Goal: Information Seeking & Learning: Learn about a topic

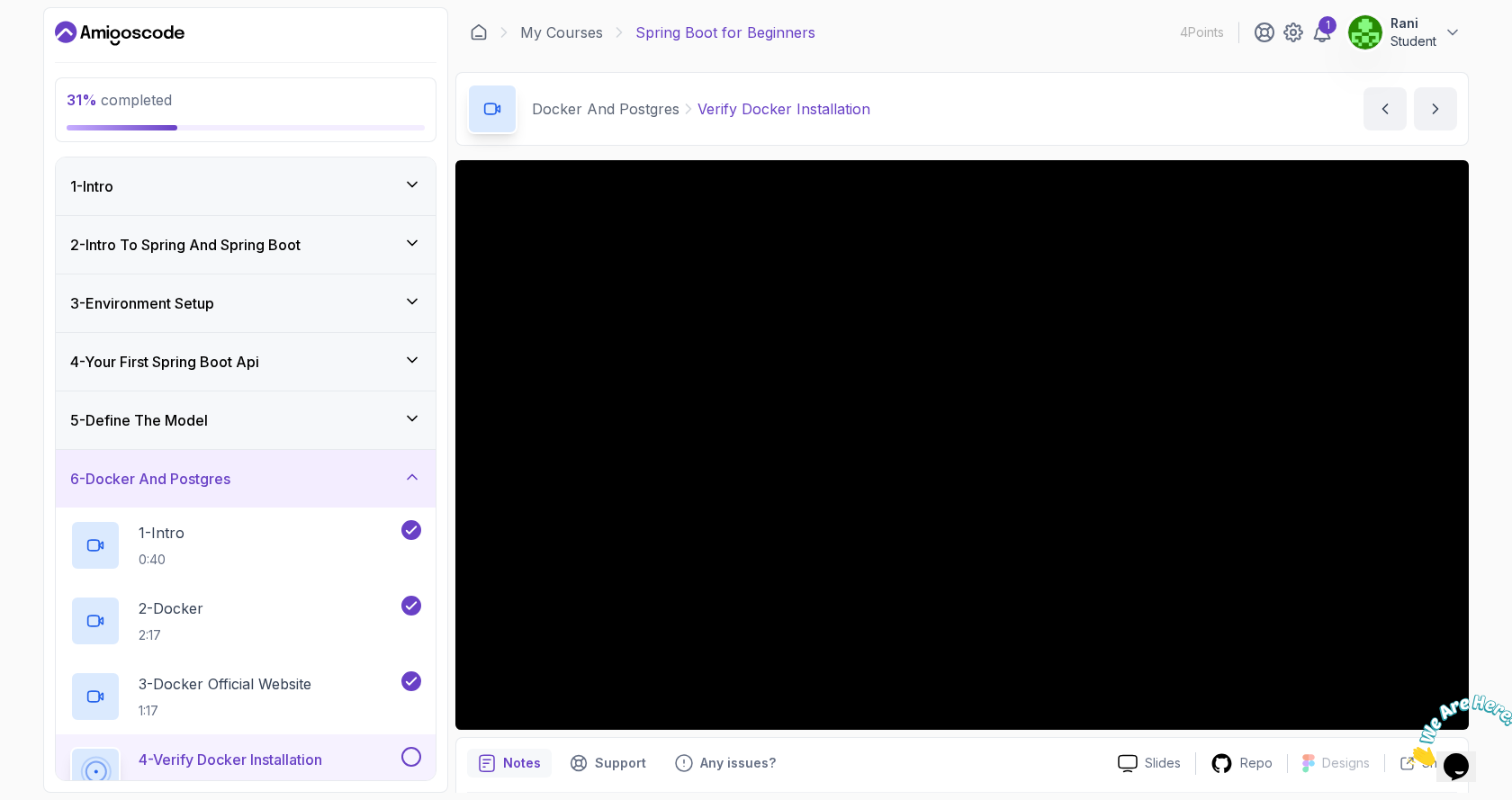
scroll to position [78, 0]
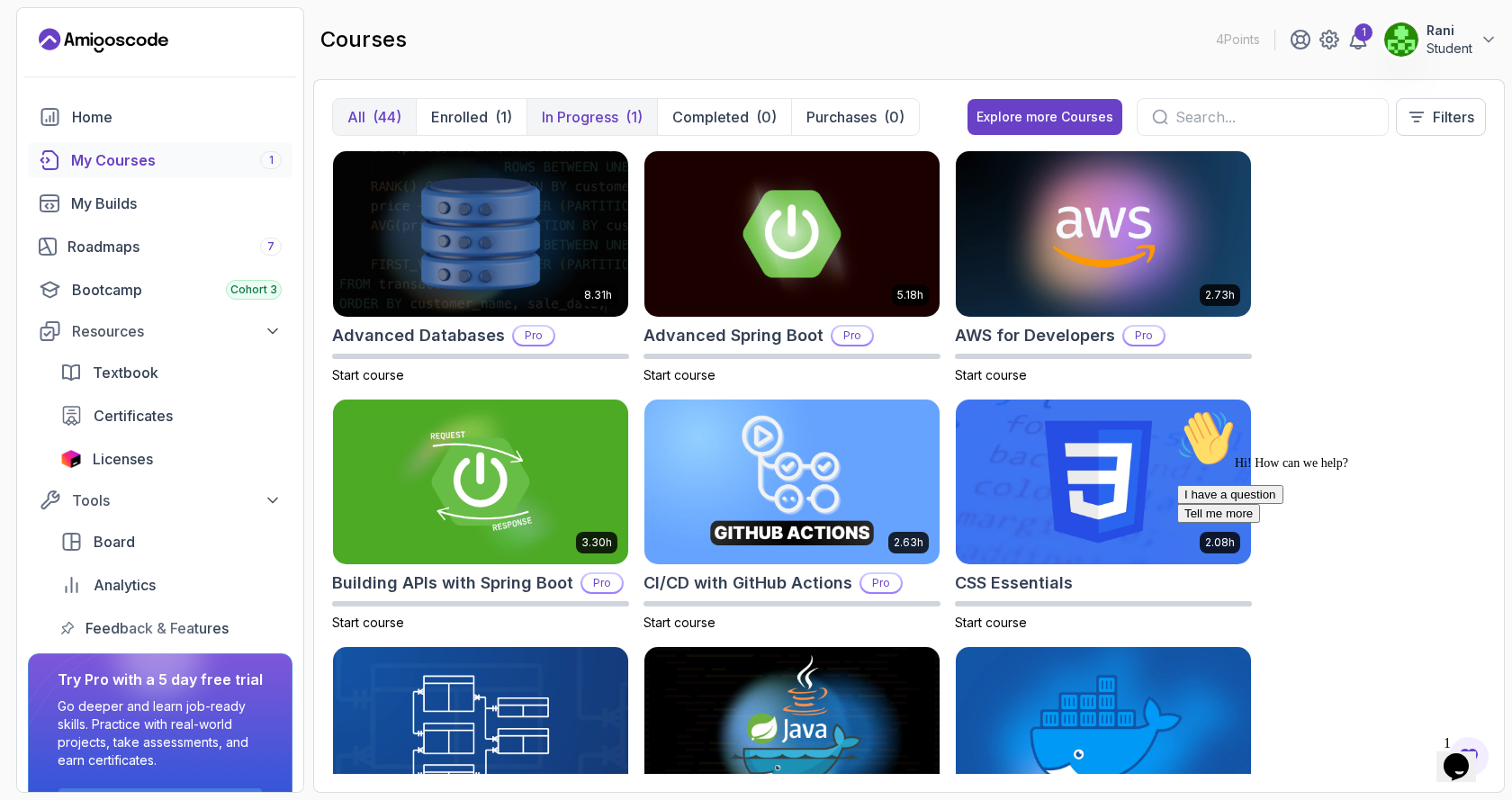
click at [581, 109] on p "In Progress" at bounding box center [580, 117] width 76 height 22
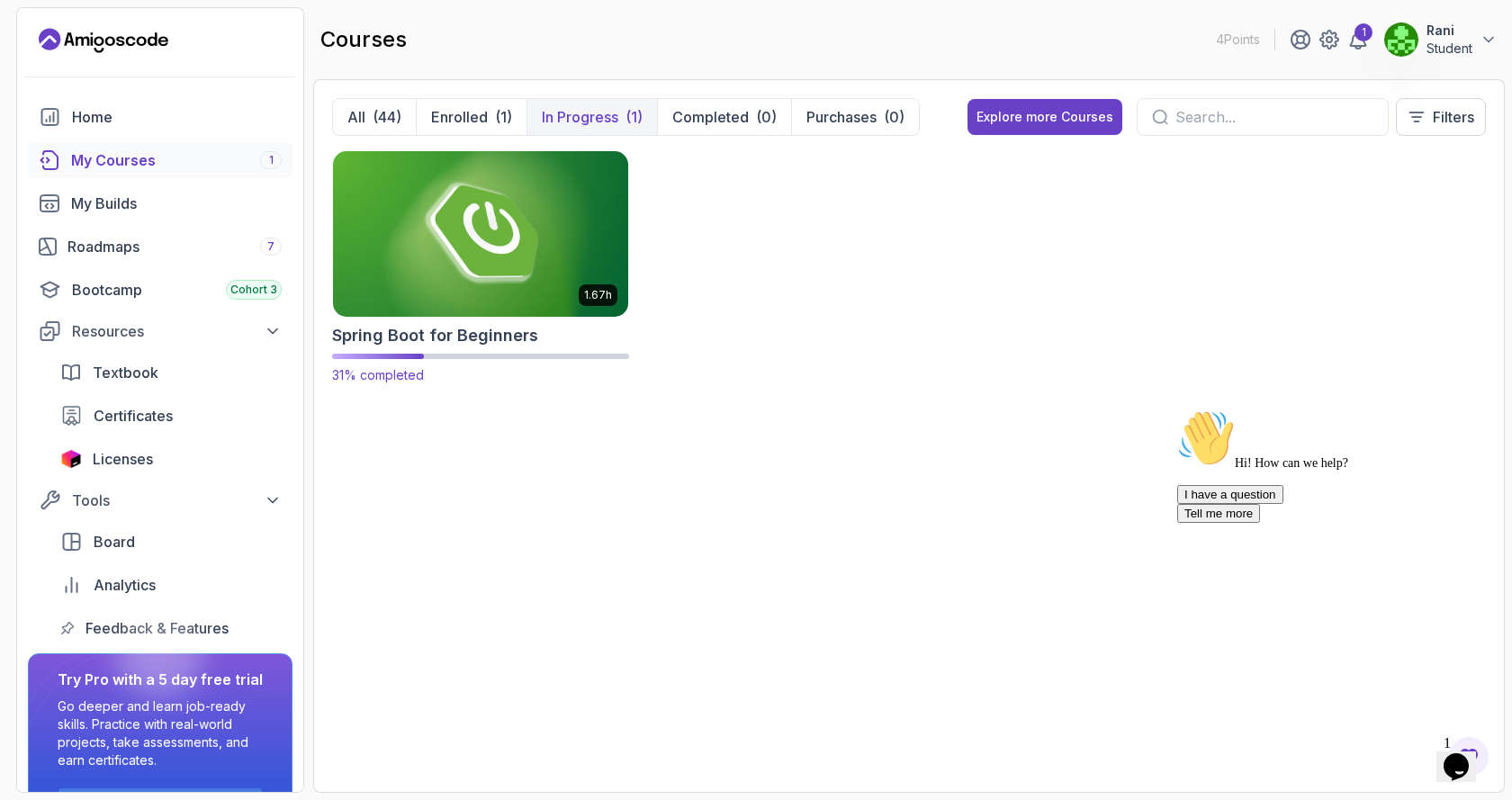
click at [481, 246] on img at bounding box center [480, 234] width 310 height 174
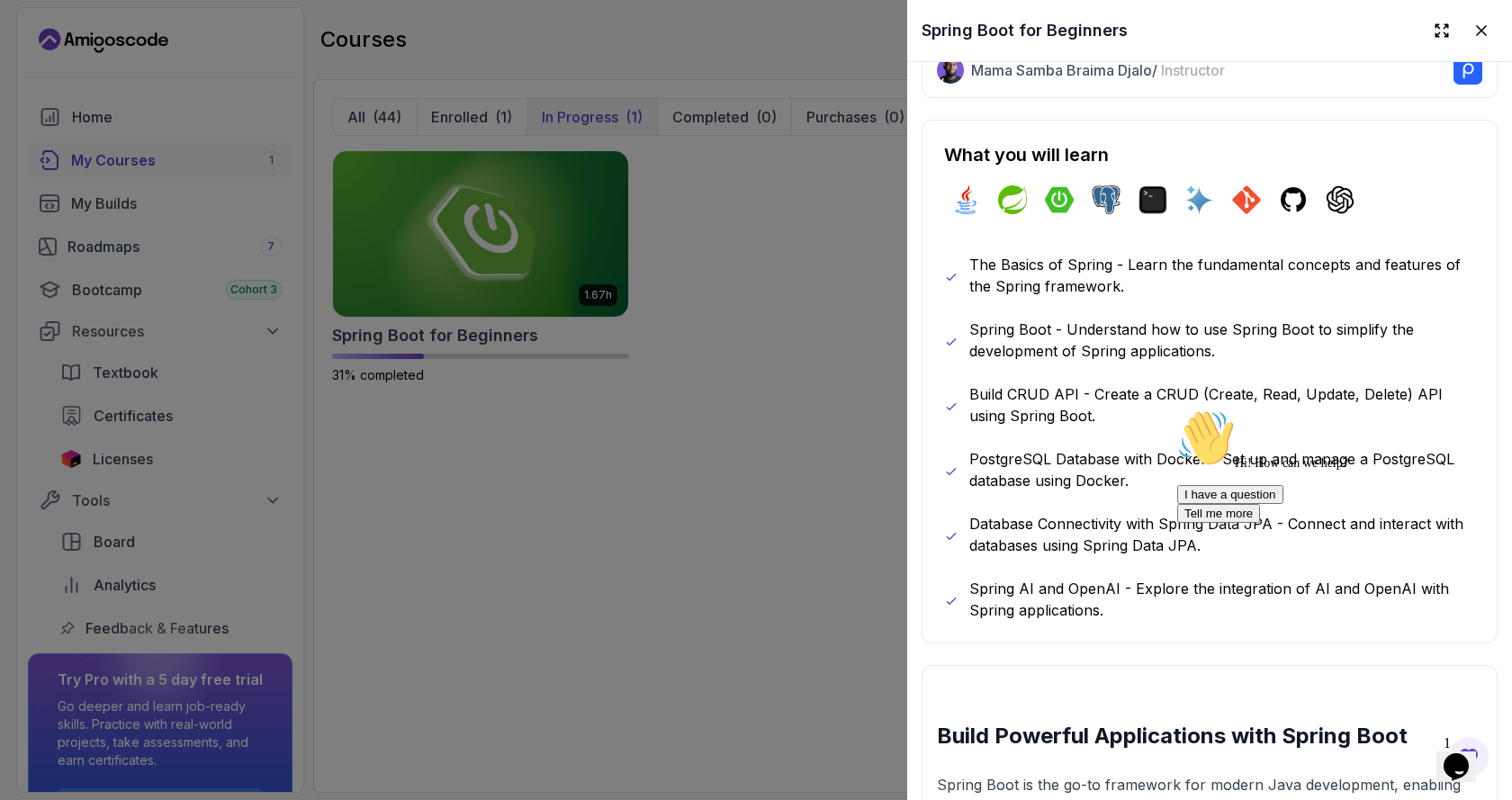
scroll to position [630, 0]
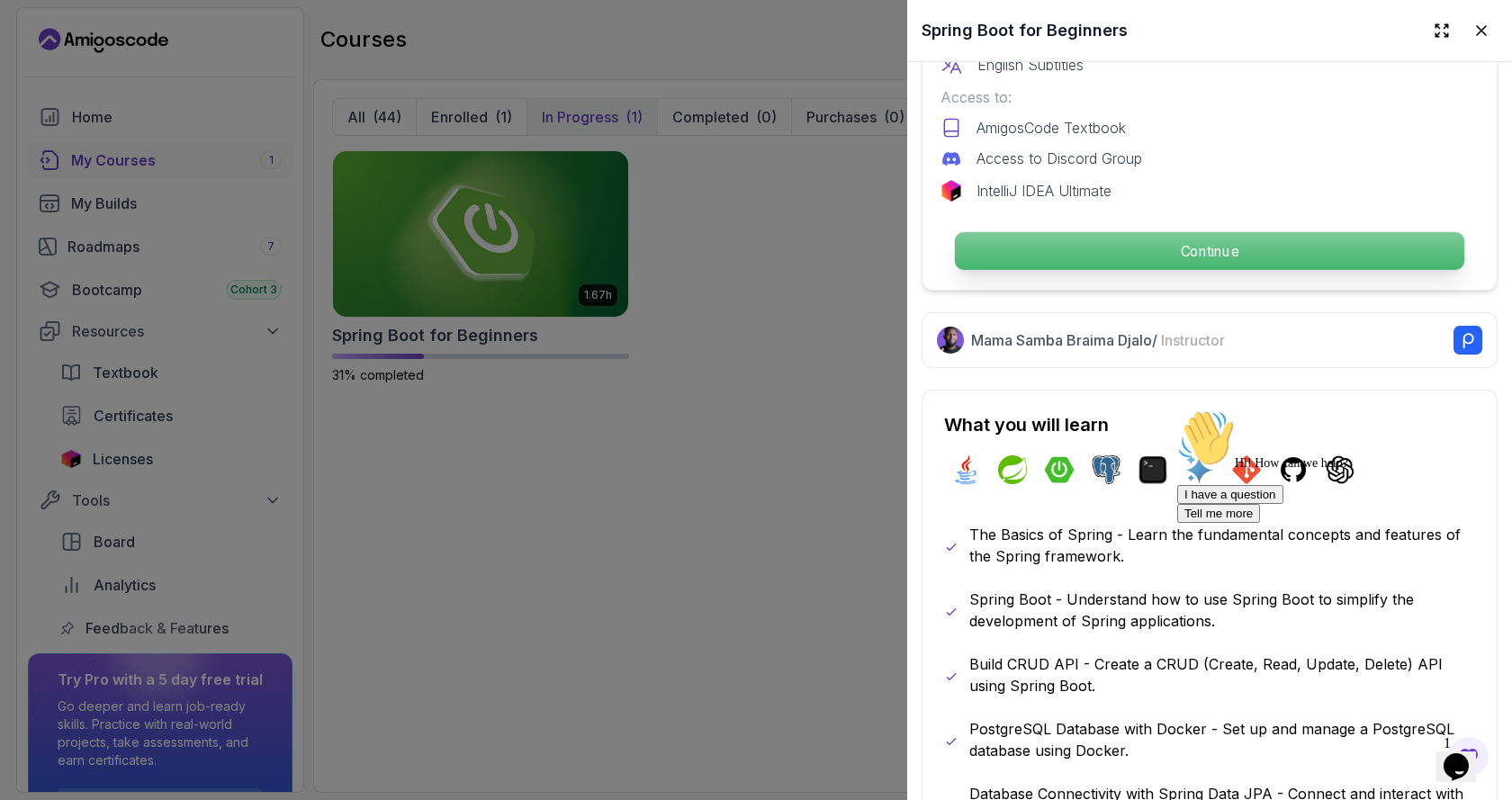
click at [1114, 261] on p "Continue" at bounding box center [1209, 251] width 509 height 38
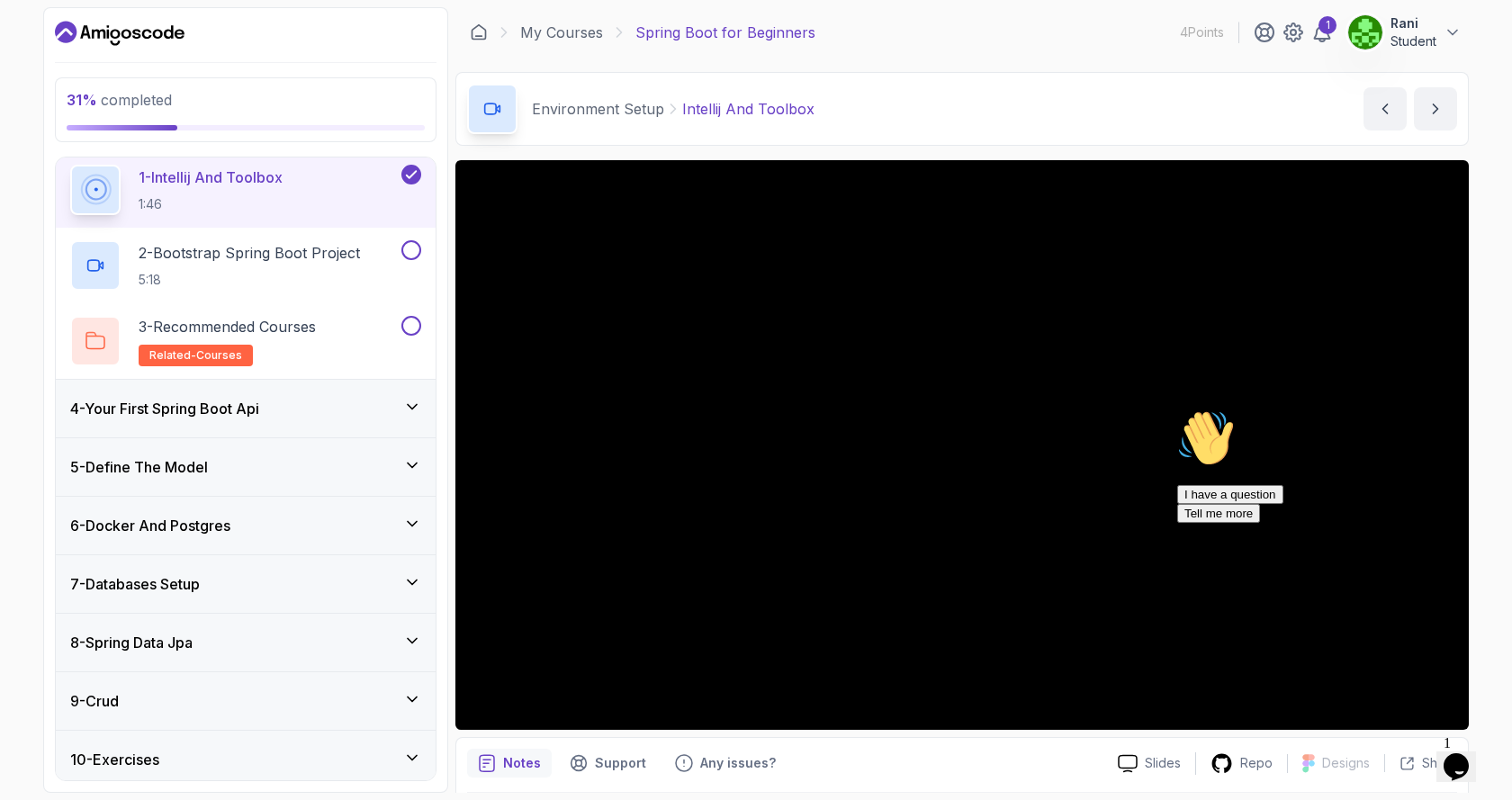
scroll to position [270, 0]
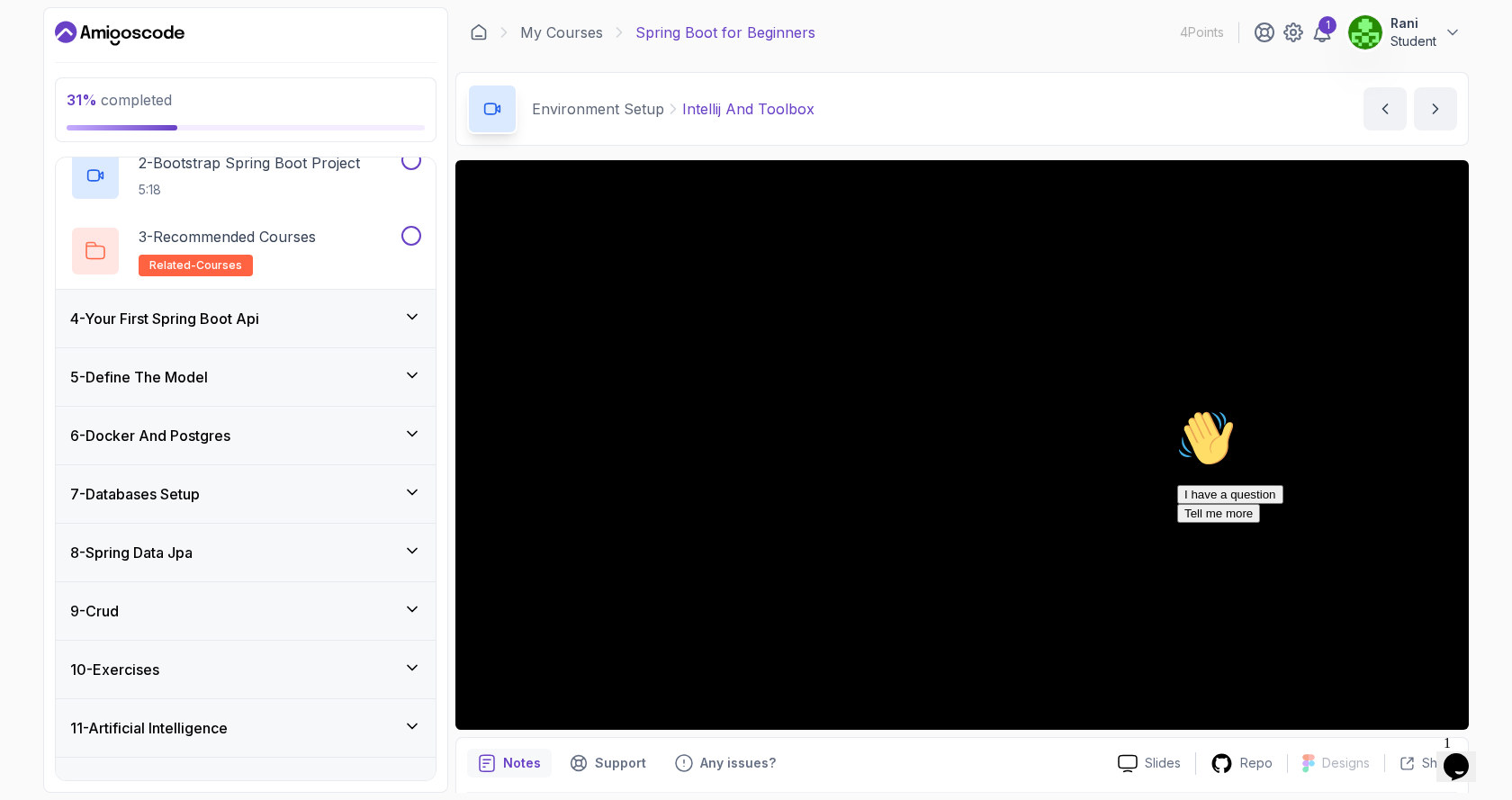
click at [160, 429] on h3 "6 - Docker And Postgres" at bounding box center [150, 436] width 160 height 22
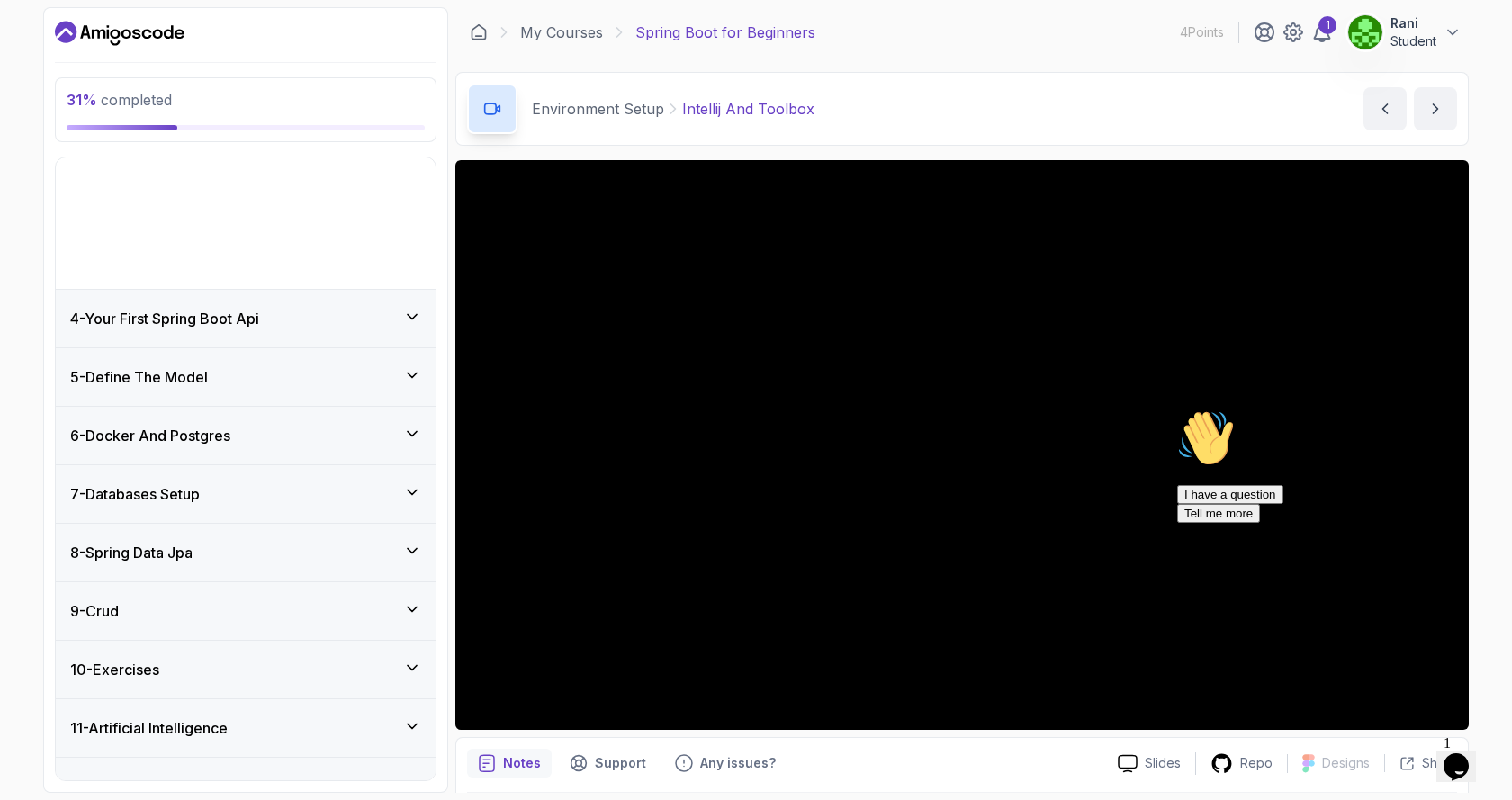
scroll to position [78, 0]
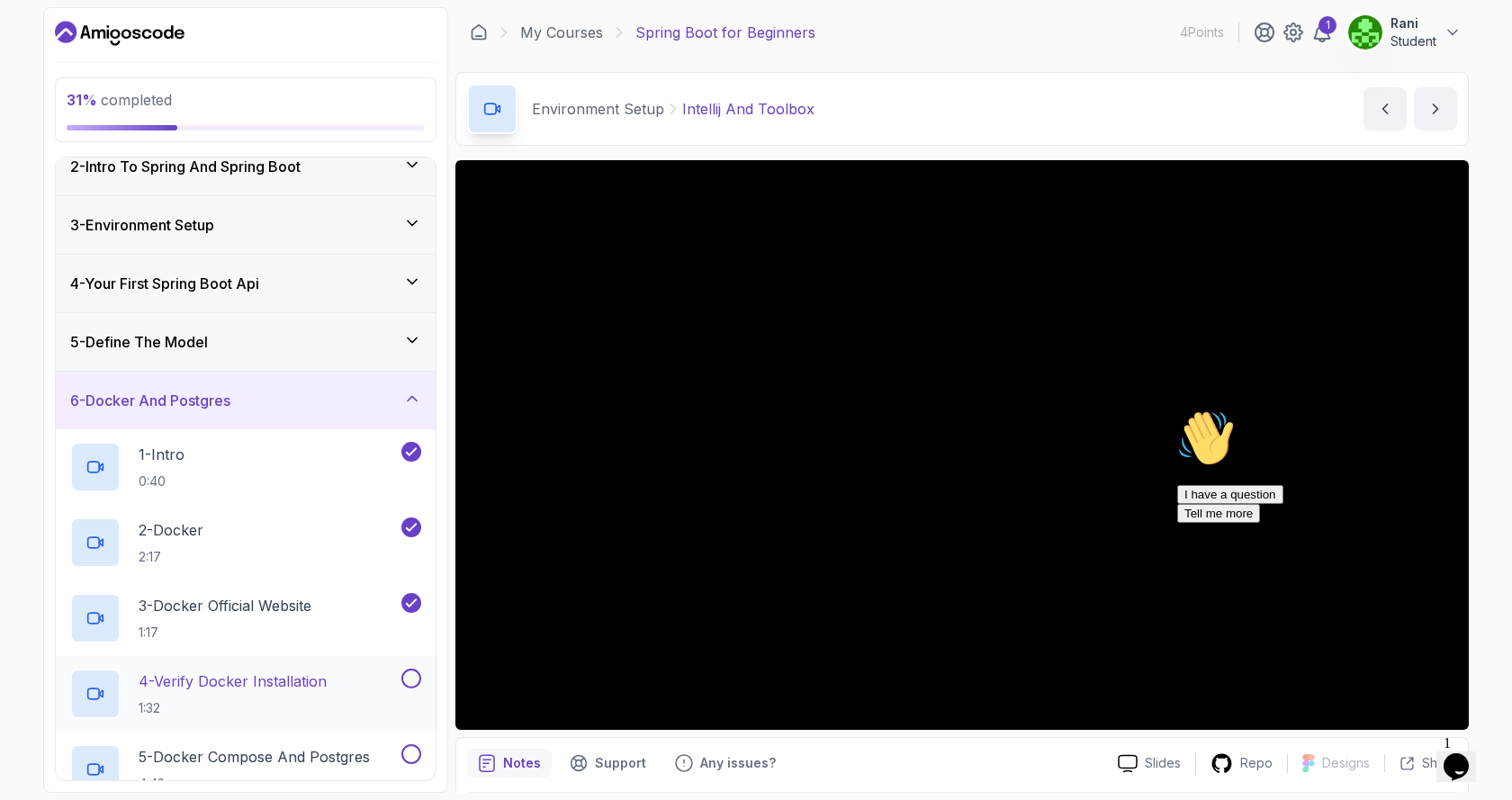
click at [218, 680] on p "4 - Verify Docker Installation" at bounding box center [232, 681] width 188 height 22
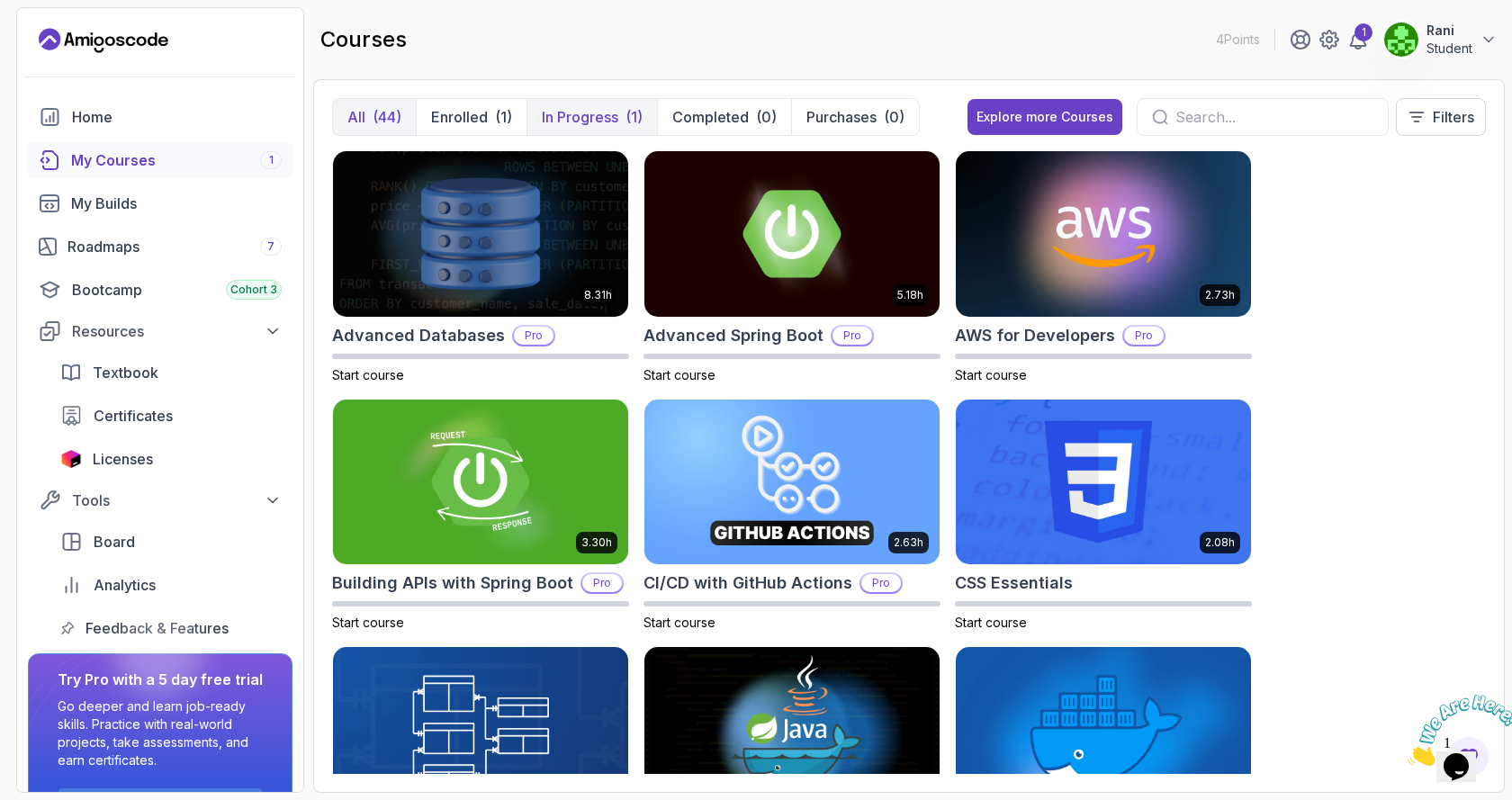
click at [586, 119] on p "In Progress" at bounding box center [580, 117] width 76 height 22
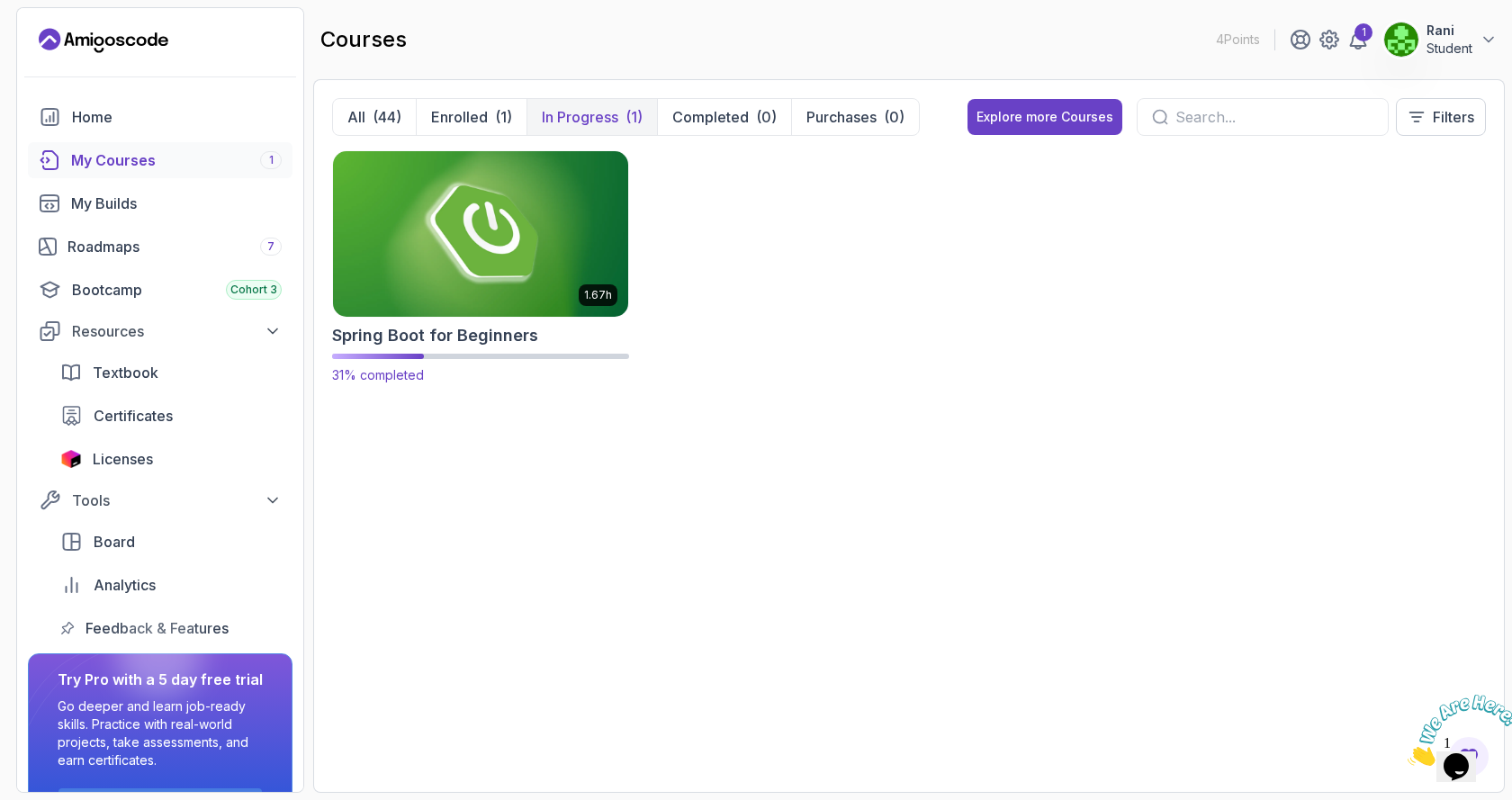
click at [594, 236] on img at bounding box center [480, 234] width 310 height 174
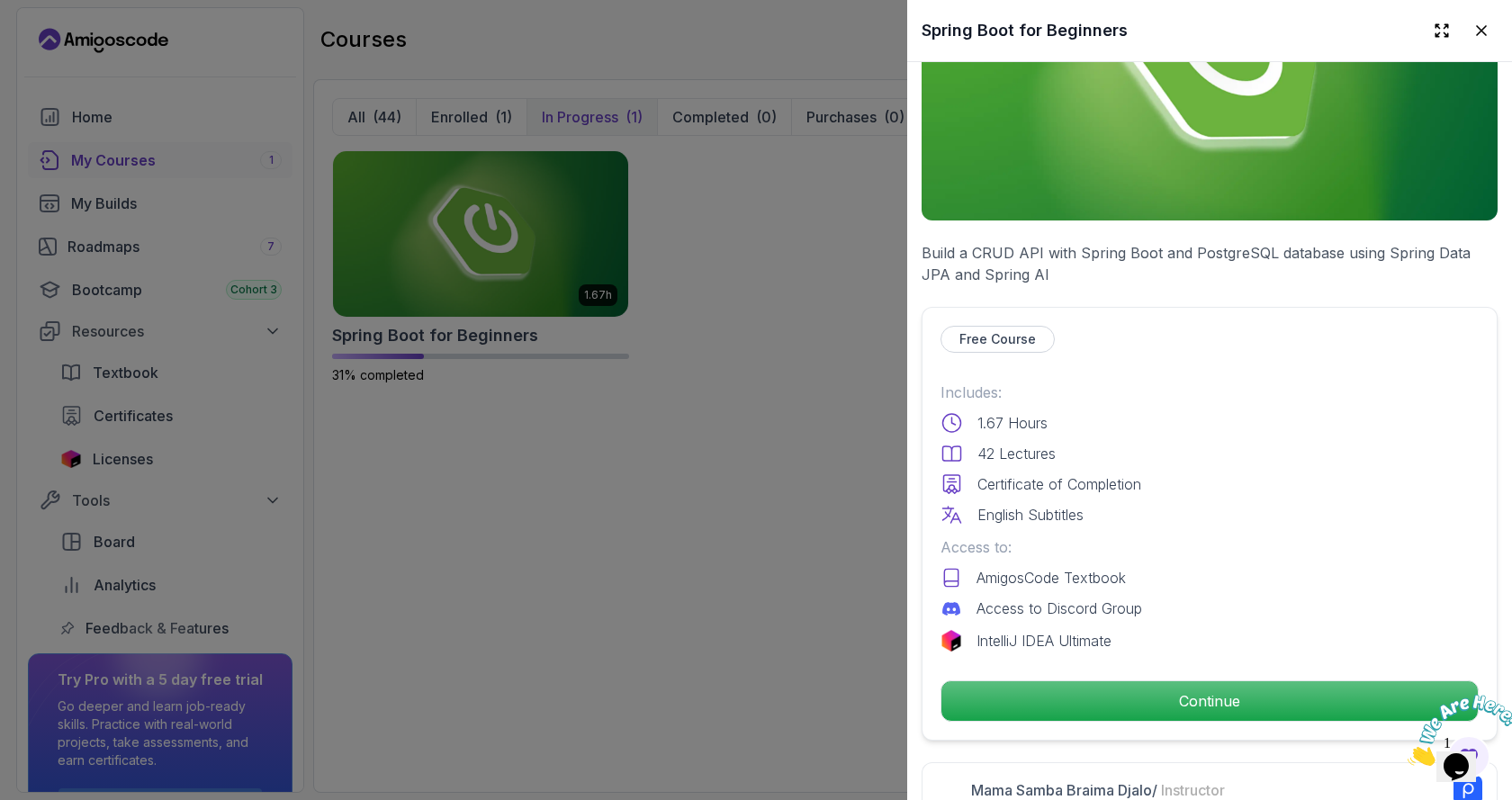
scroll to position [270, 0]
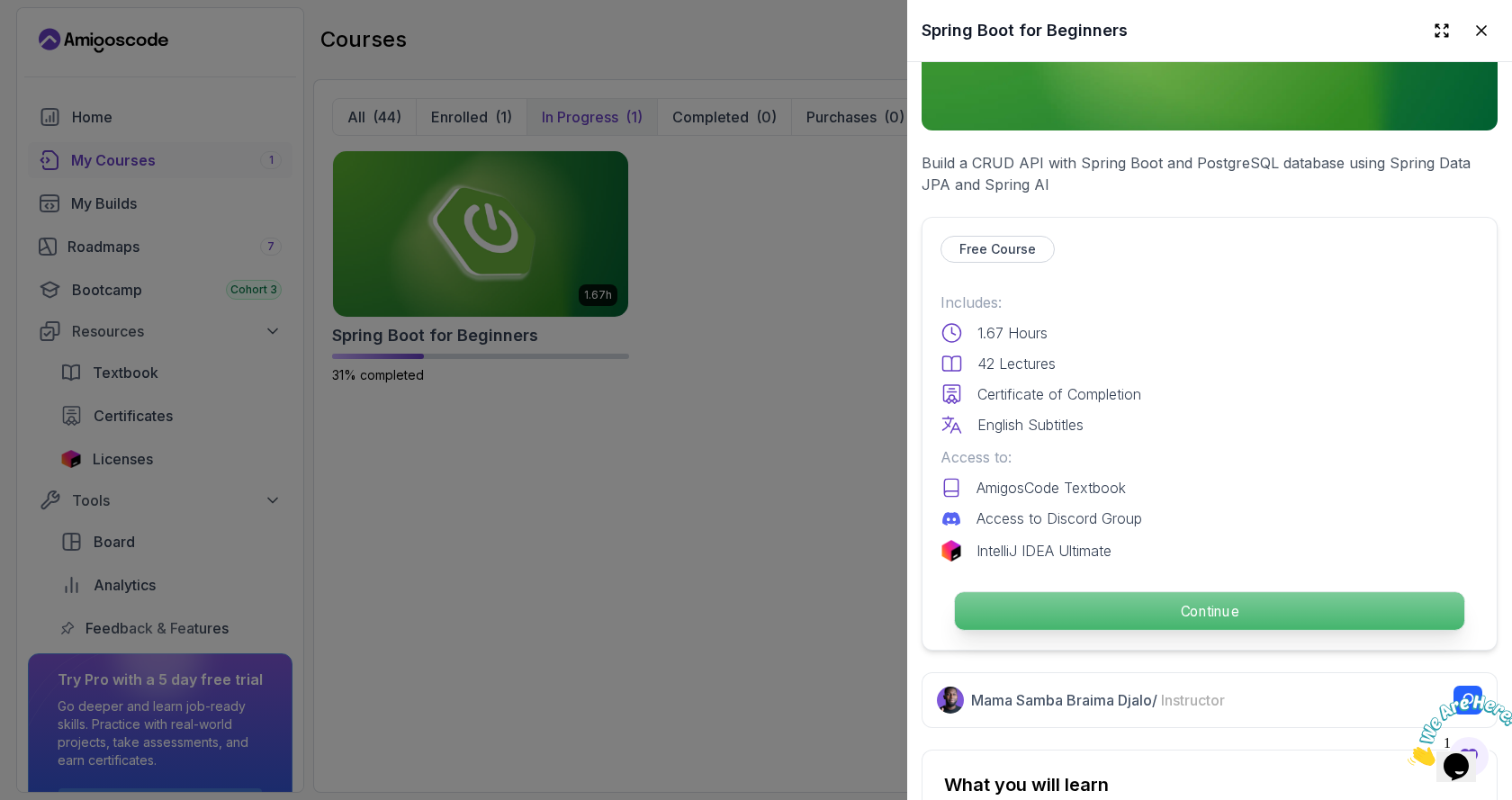
click at [1199, 596] on p "Continue" at bounding box center [1209, 611] width 509 height 38
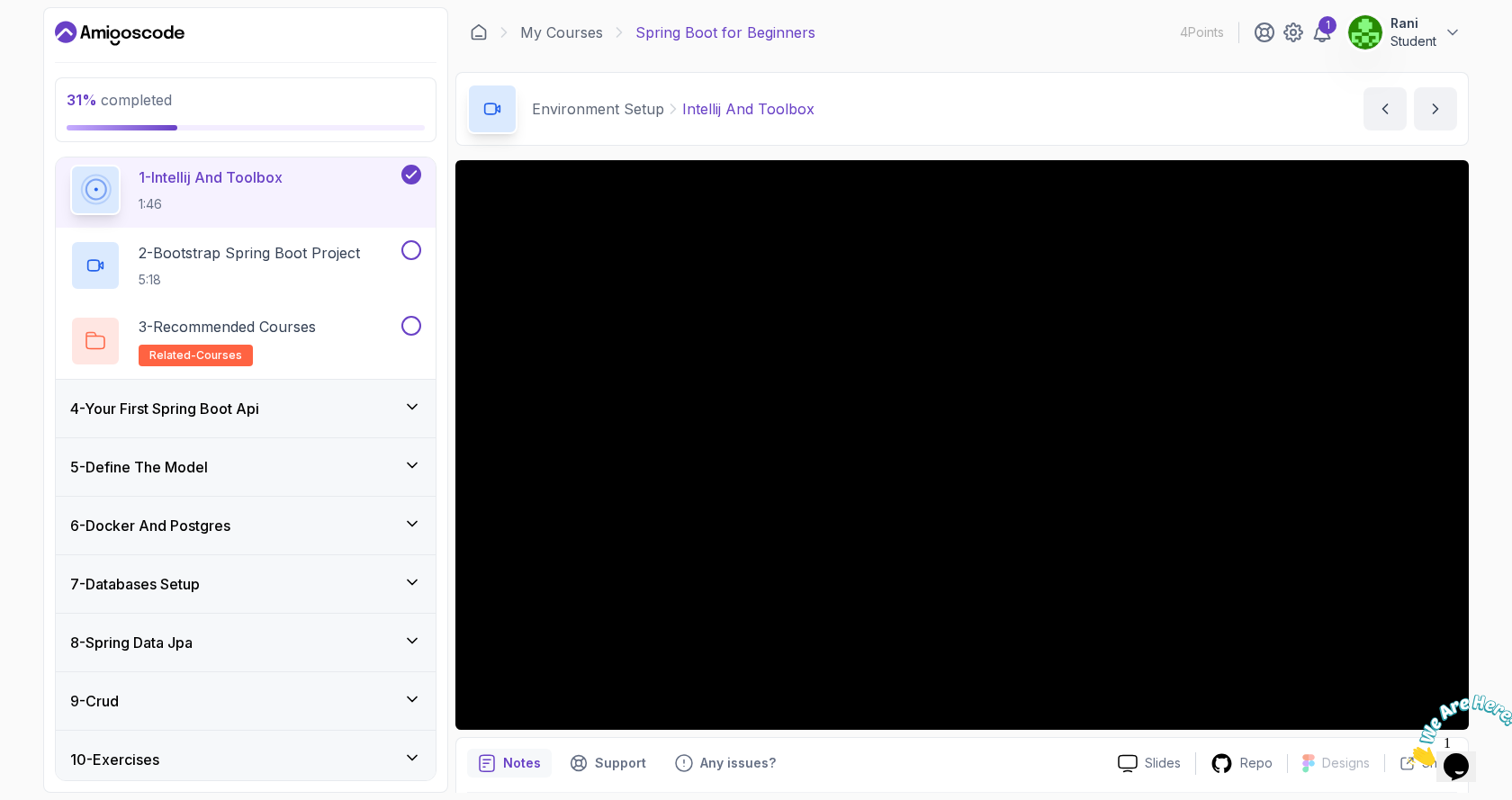
scroll to position [305, 0]
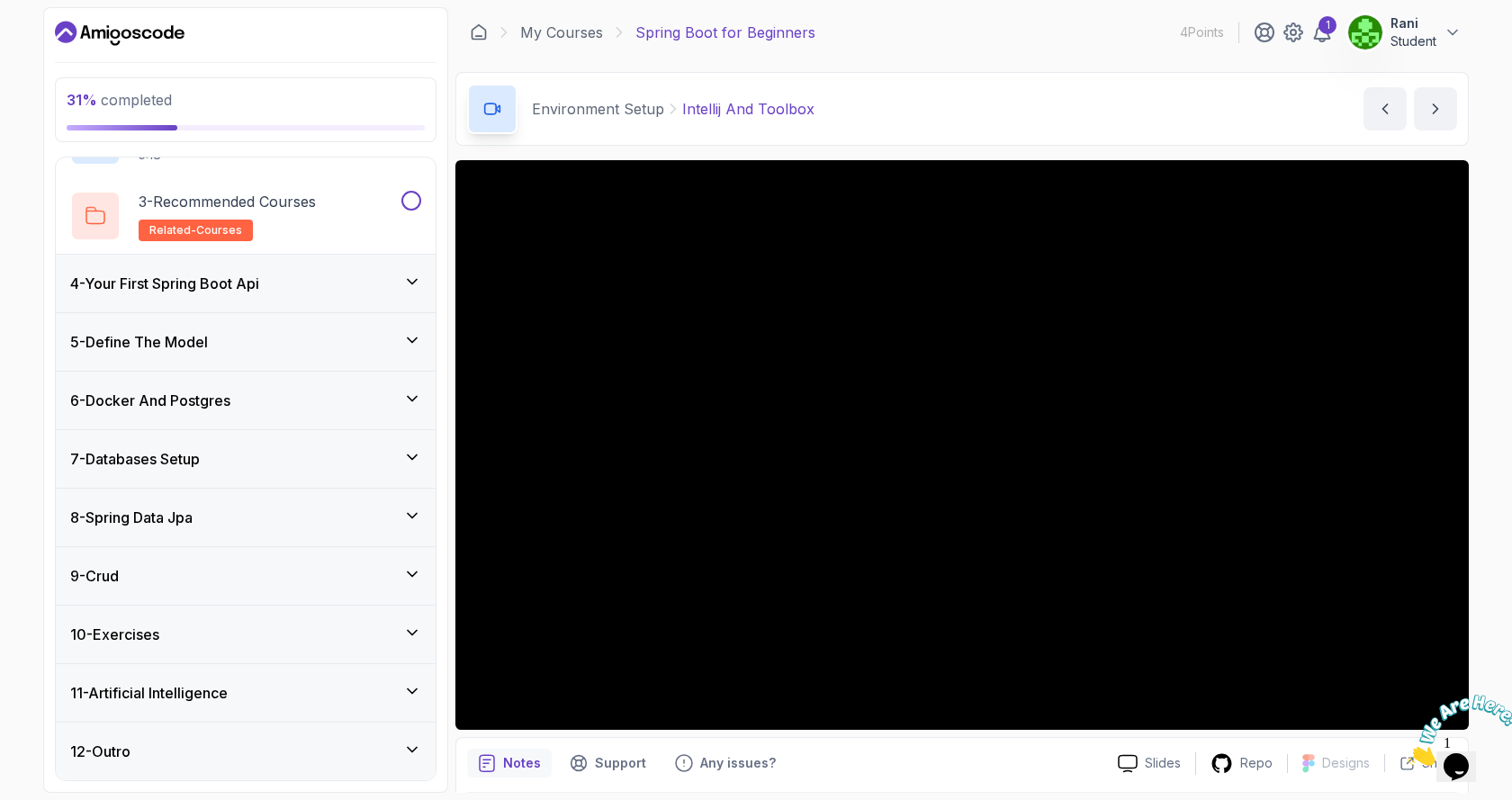
click at [170, 405] on h3 "6 - Docker And Postgres" at bounding box center [150, 400] width 160 height 22
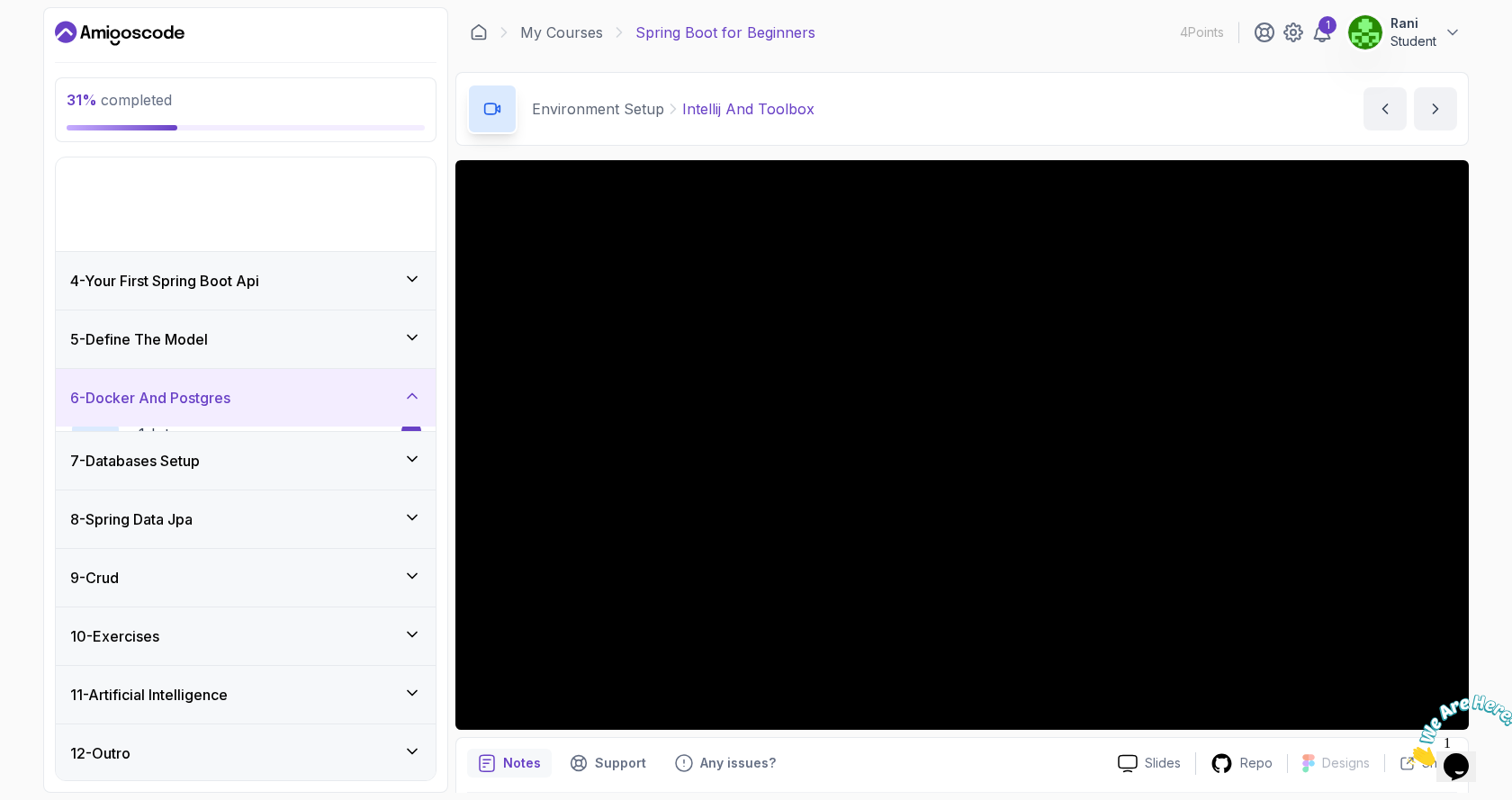
scroll to position [78, 0]
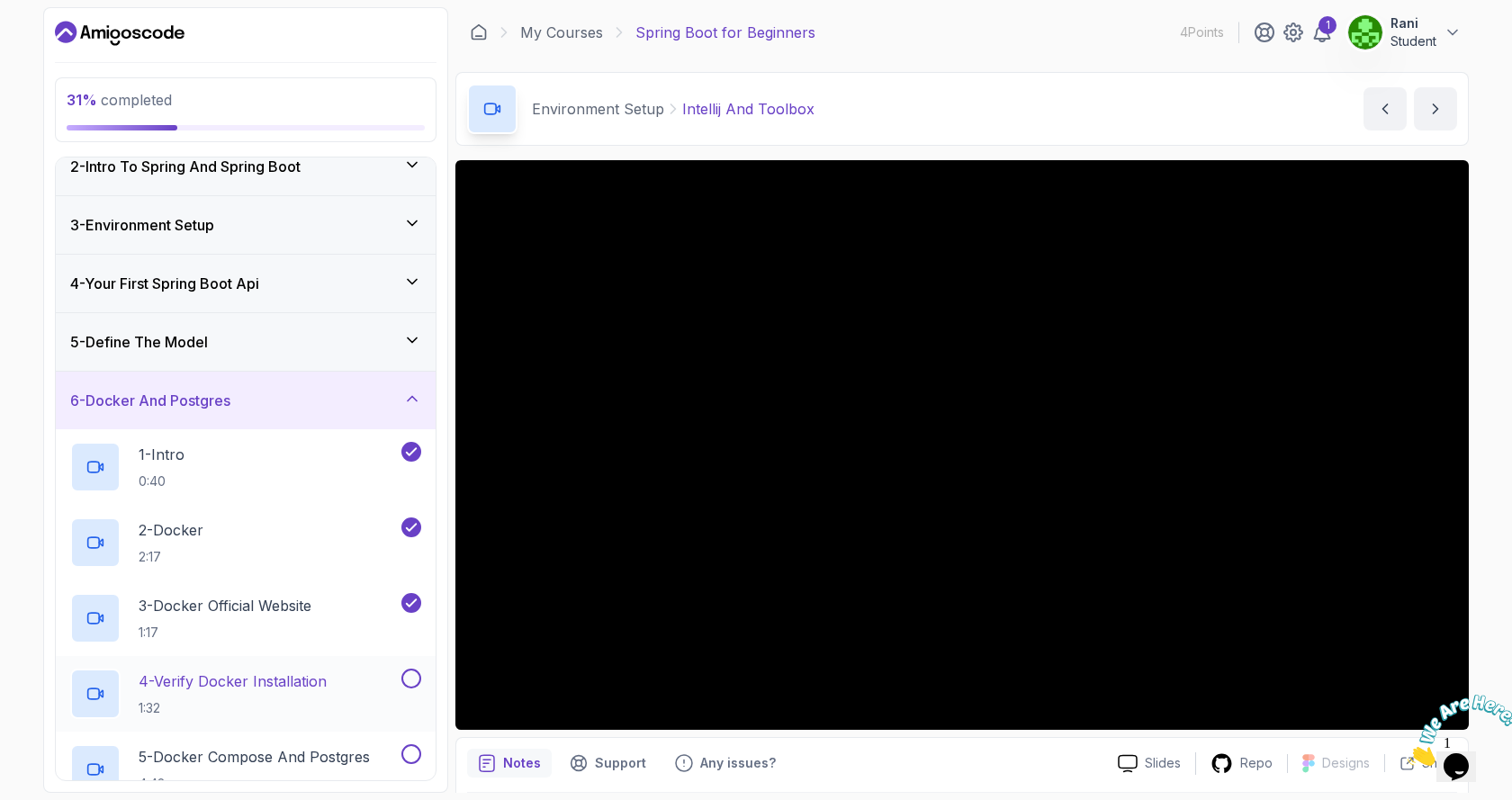
click at [231, 681] on p "4 - Verify Docker Installation" at bounding box center [232, 681] width 188 height 22
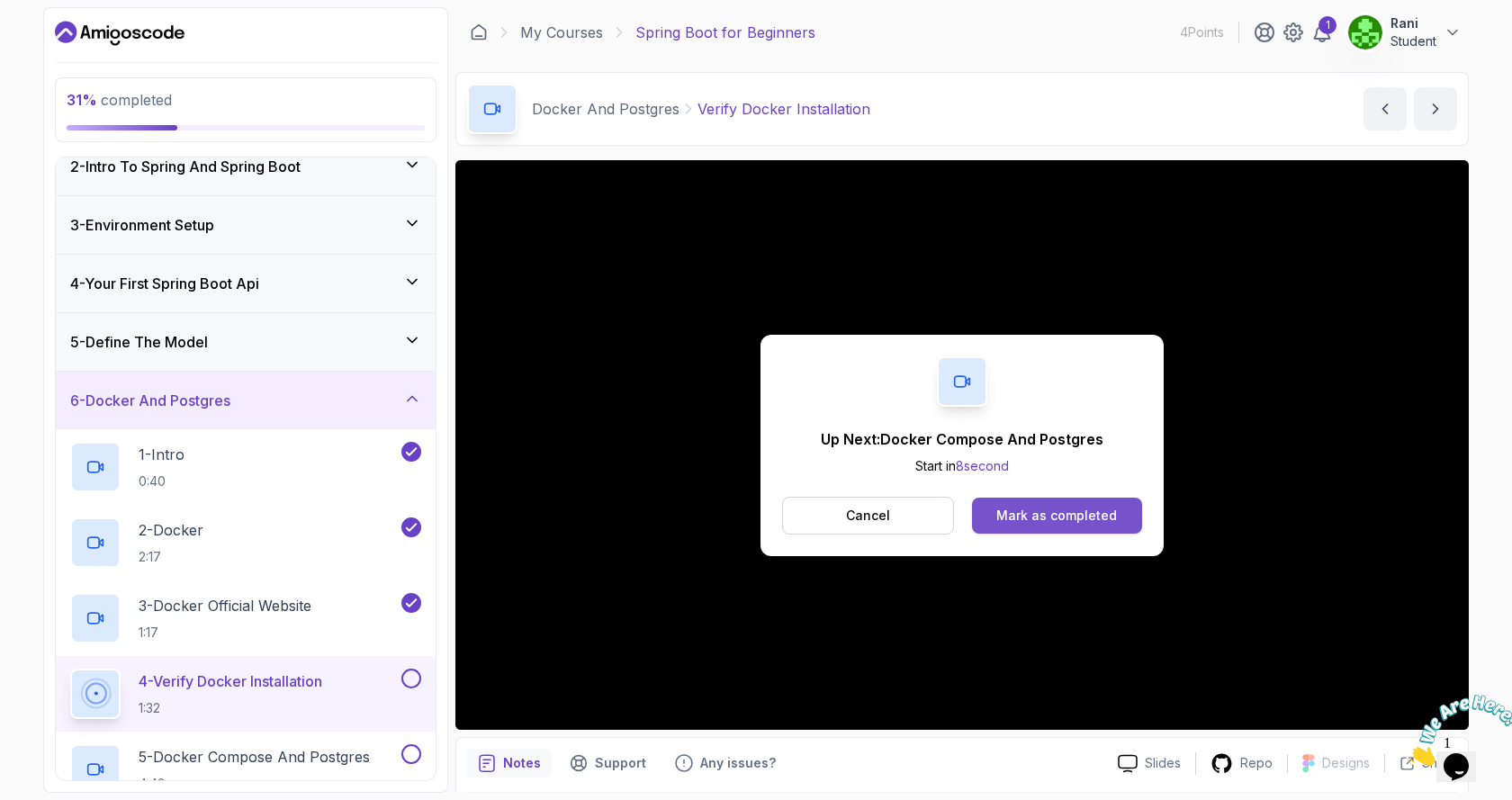
click at [1047, 523] on div "Mark as completed" at bounding box center [1056, 516] width 121 height 18
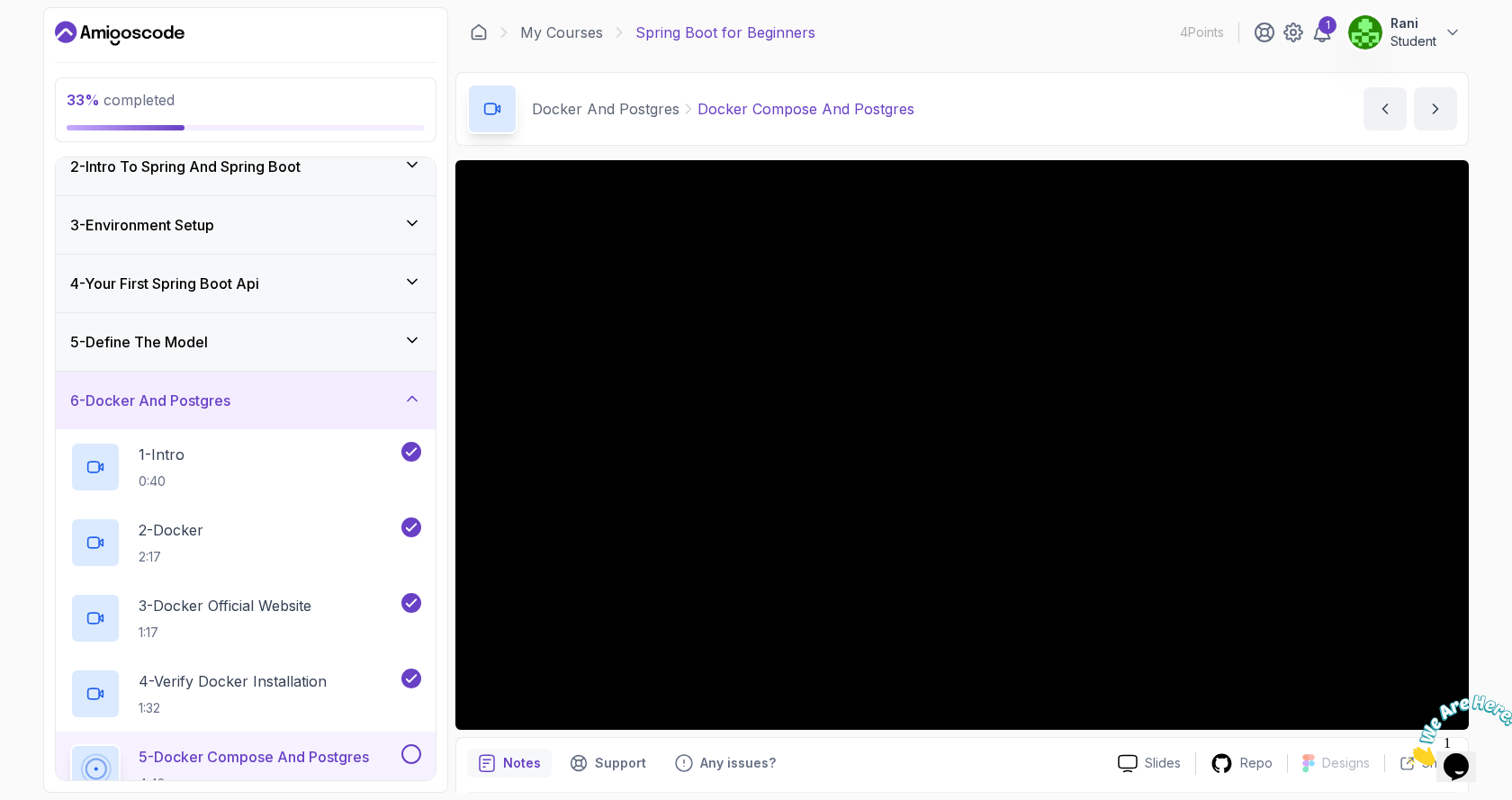
click at [517, 766] on p "Notes" at bounding box center [522, 763] width 38 height 18
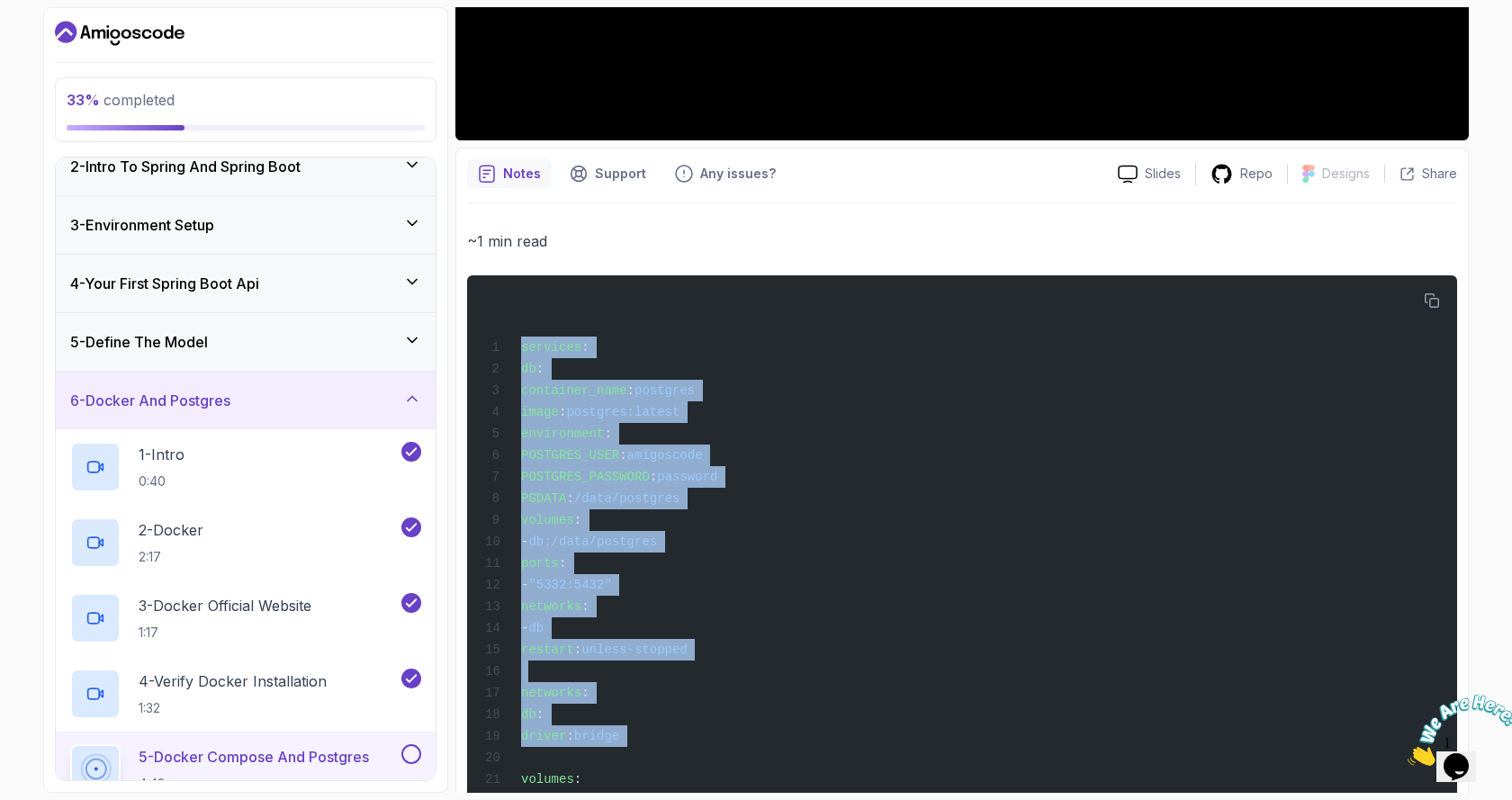
scroll to position [680, 0]
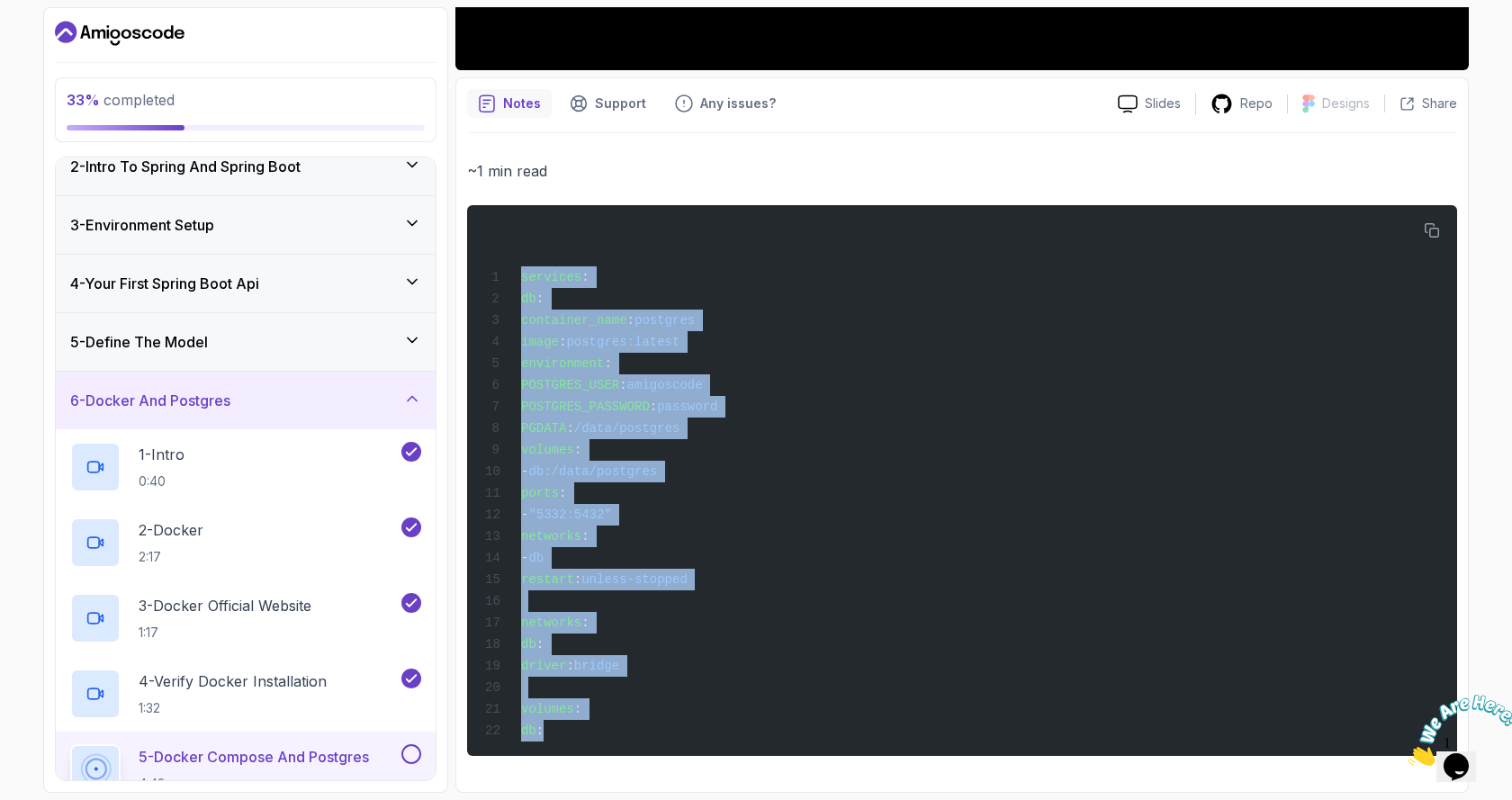
drag, startPoint x: 522, startPoint y: 345, endPoint x: 722, endPoint y: 815, distance: 510.8
click at [722, 799] on html "33 % completed 1 - Intro 2 - Intro To Spring And Spring Boot 3 - Environment Se…" at bounding box center [756, 400] width 1512 height 800
copy code "services : db : container_name : postgres image : postgres:latest environment :…"
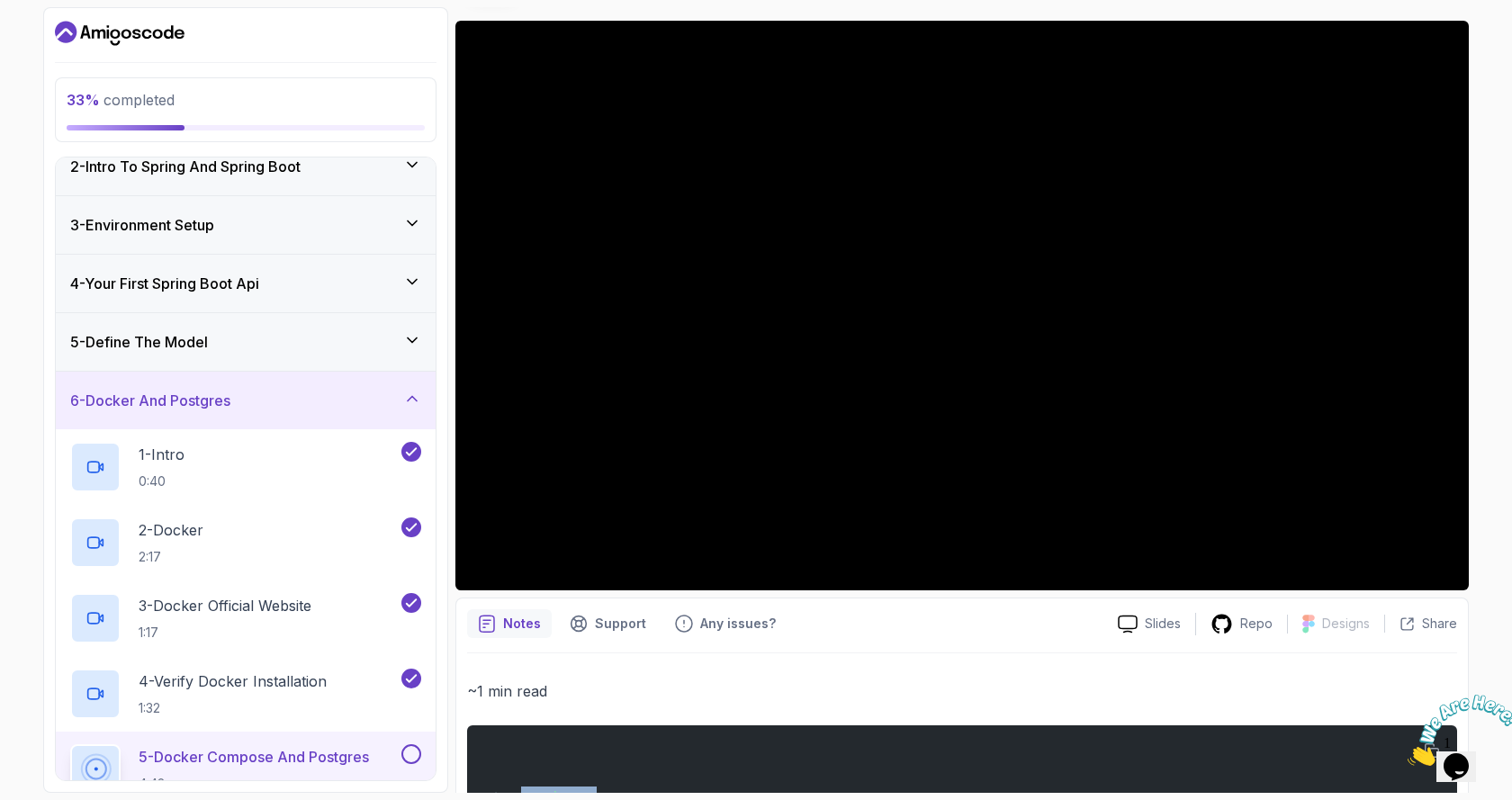
scroll to position [0, 0]
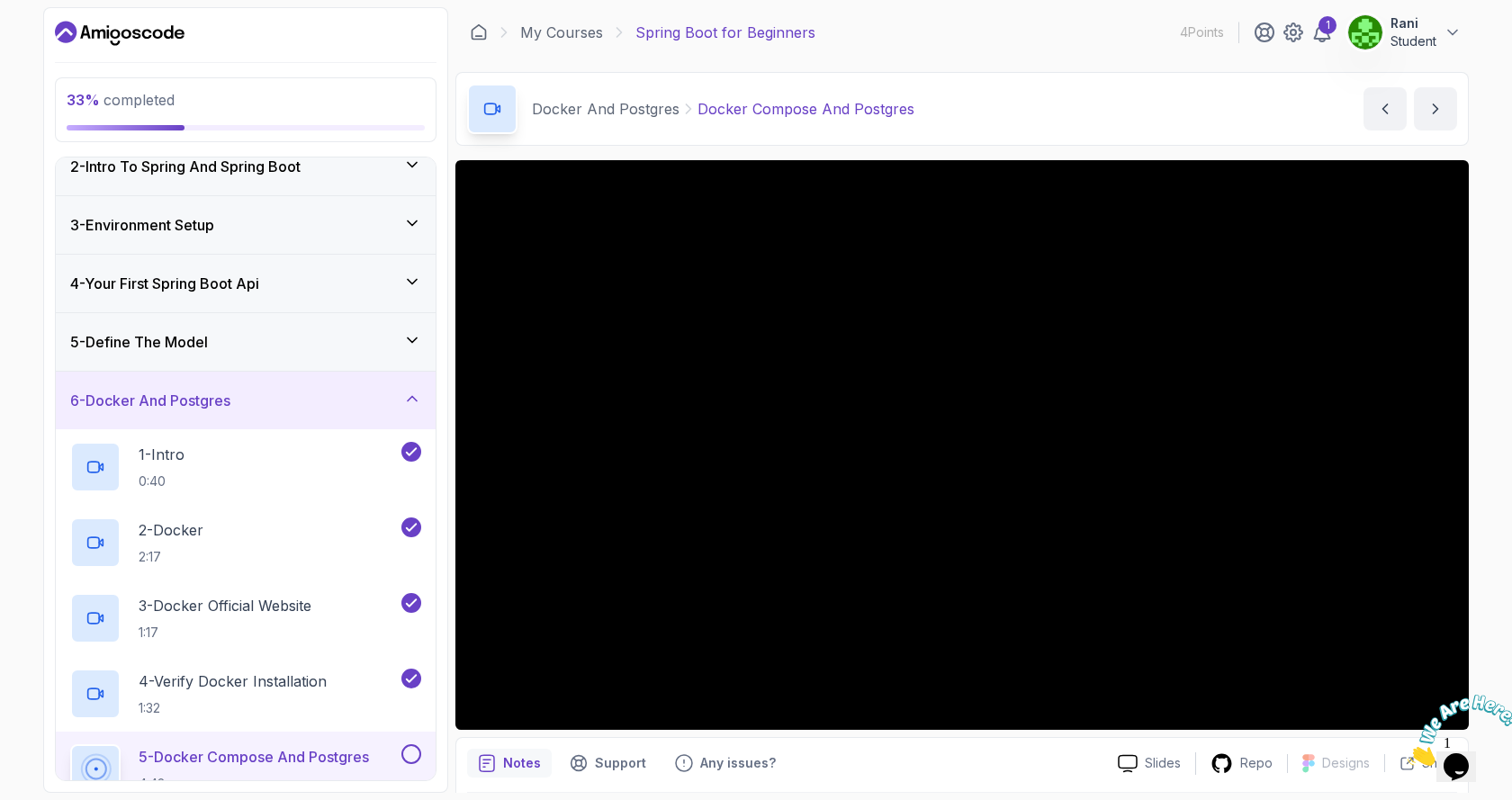
click at [520, 775] on div "Notes" at bounding box center [509, 763] width 84 height 29
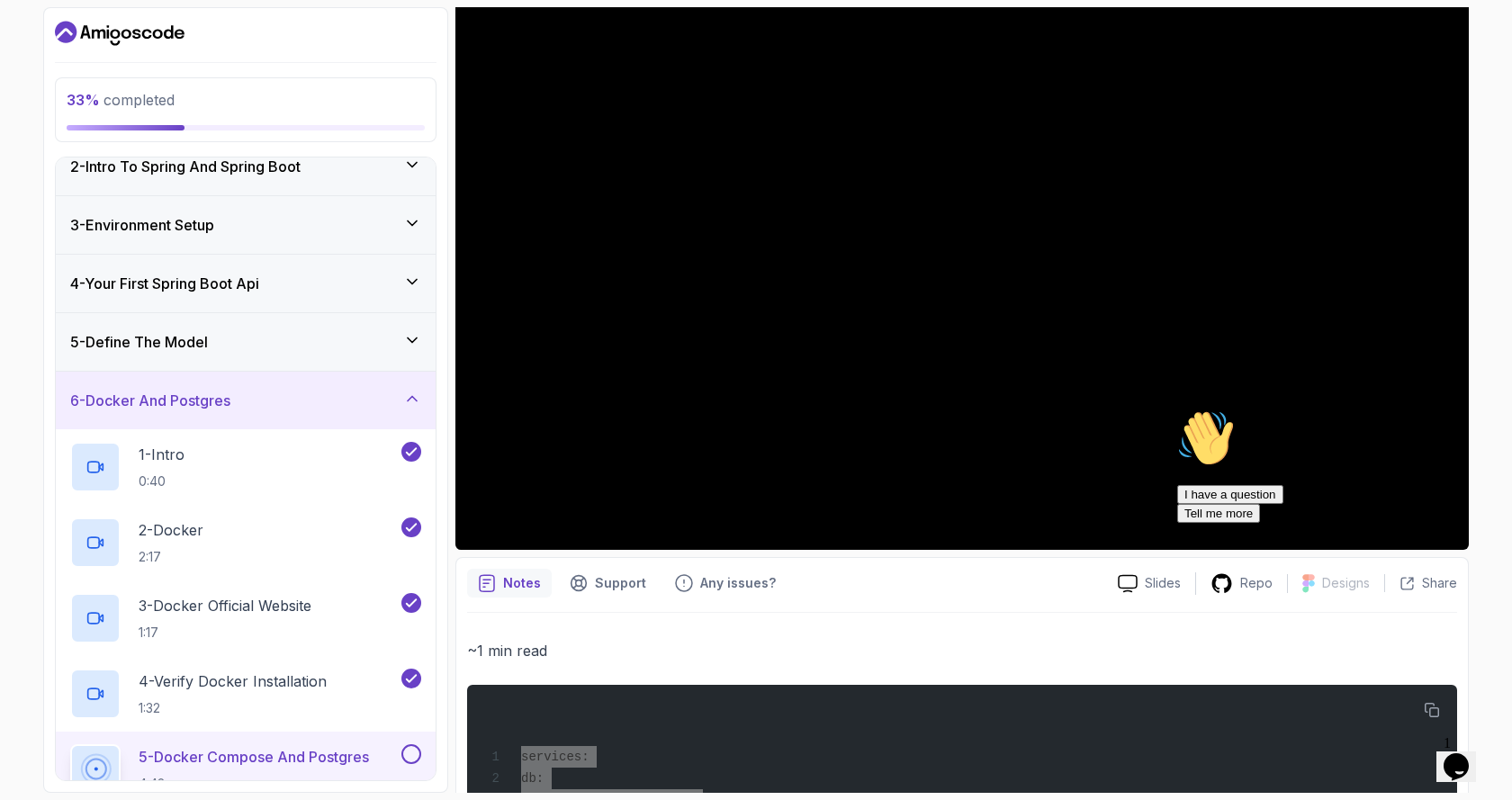
scroll to position [90, 0]
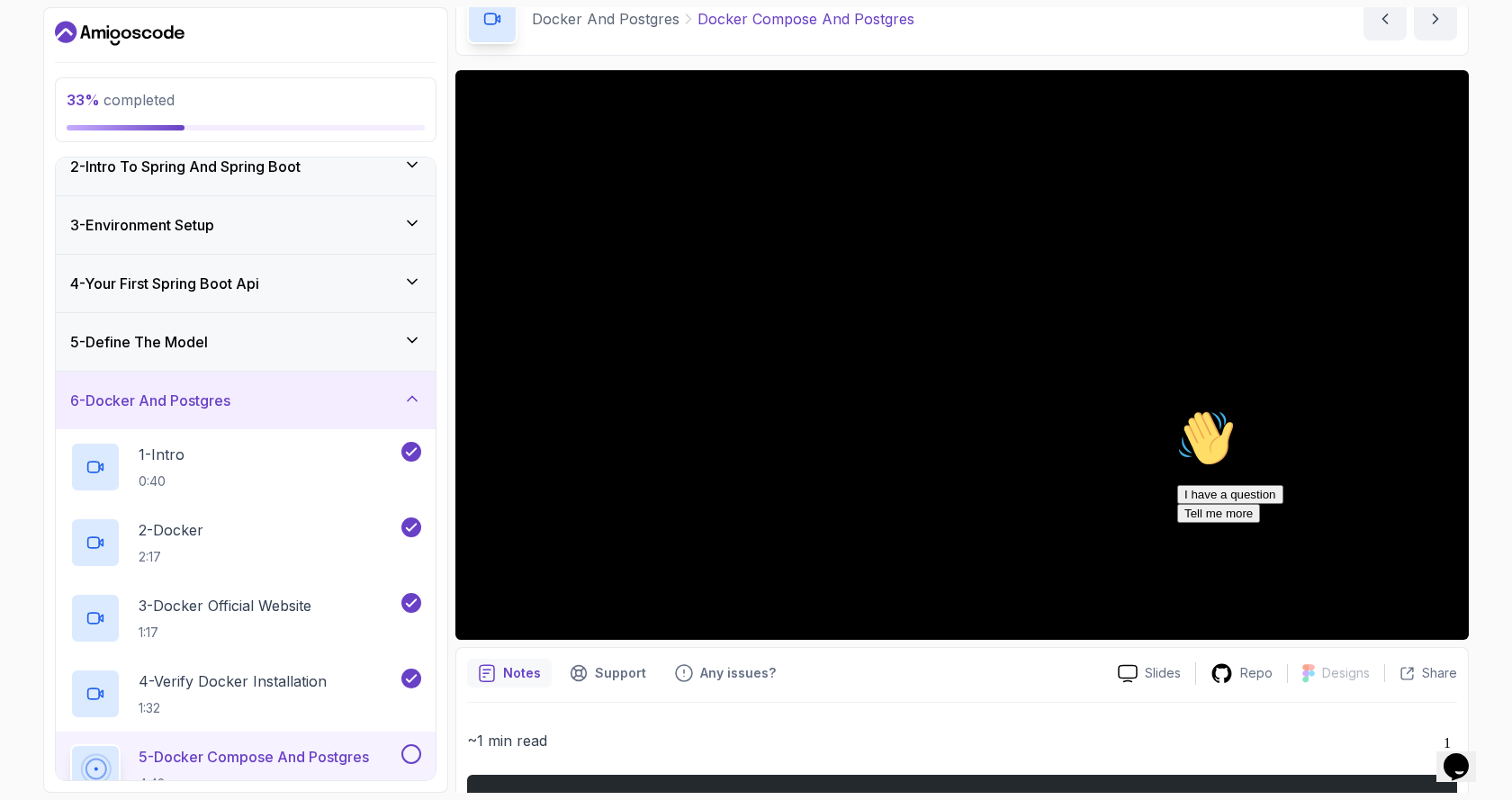
click at [1178, 410] on icon "Chat attention grabber" at bounding box center [1178, 410] width 0 height 0
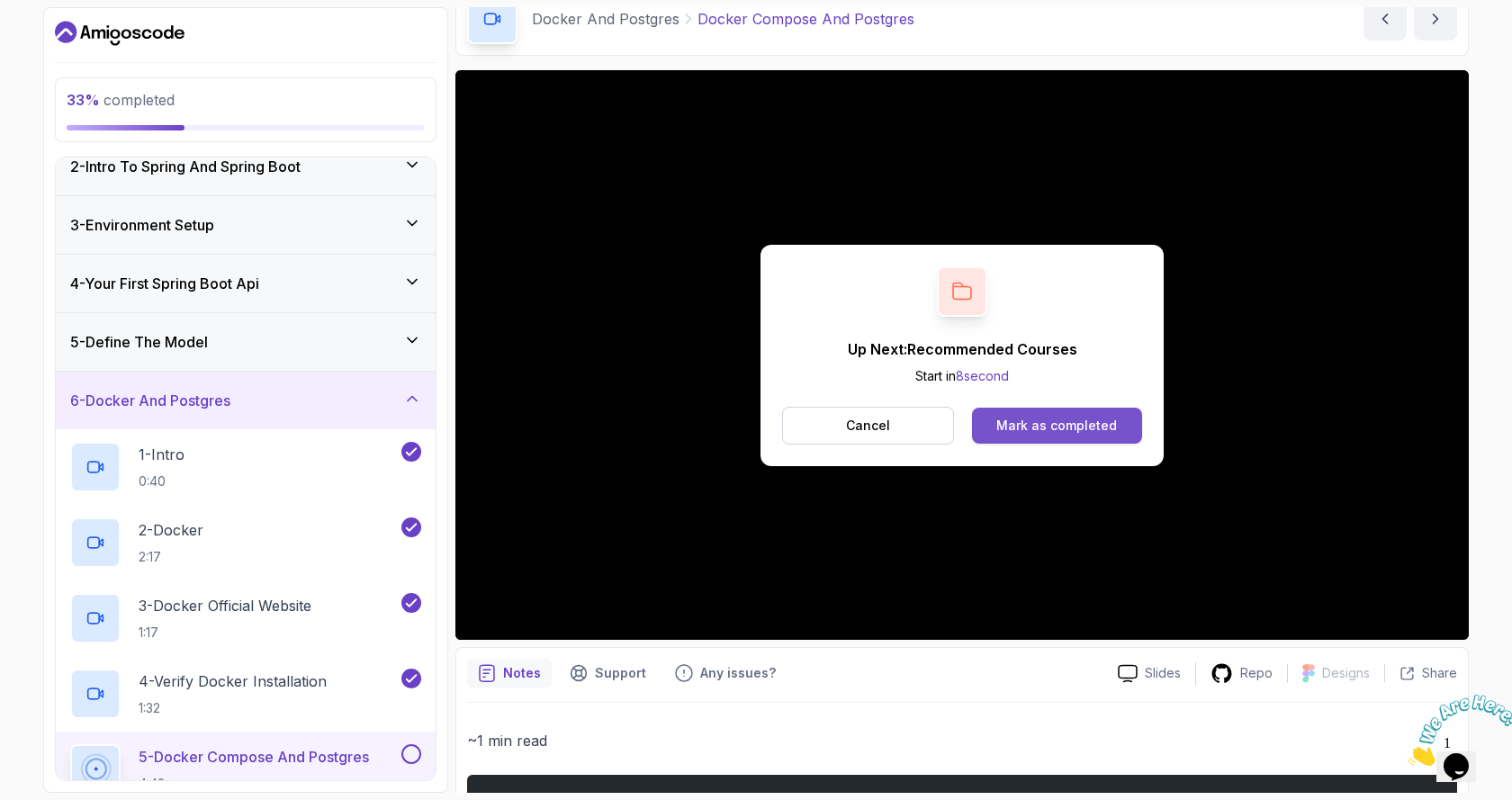
click at [1060, 422] on div "Mark as completed" at bounding box center [1056, 426] width 121 height 18
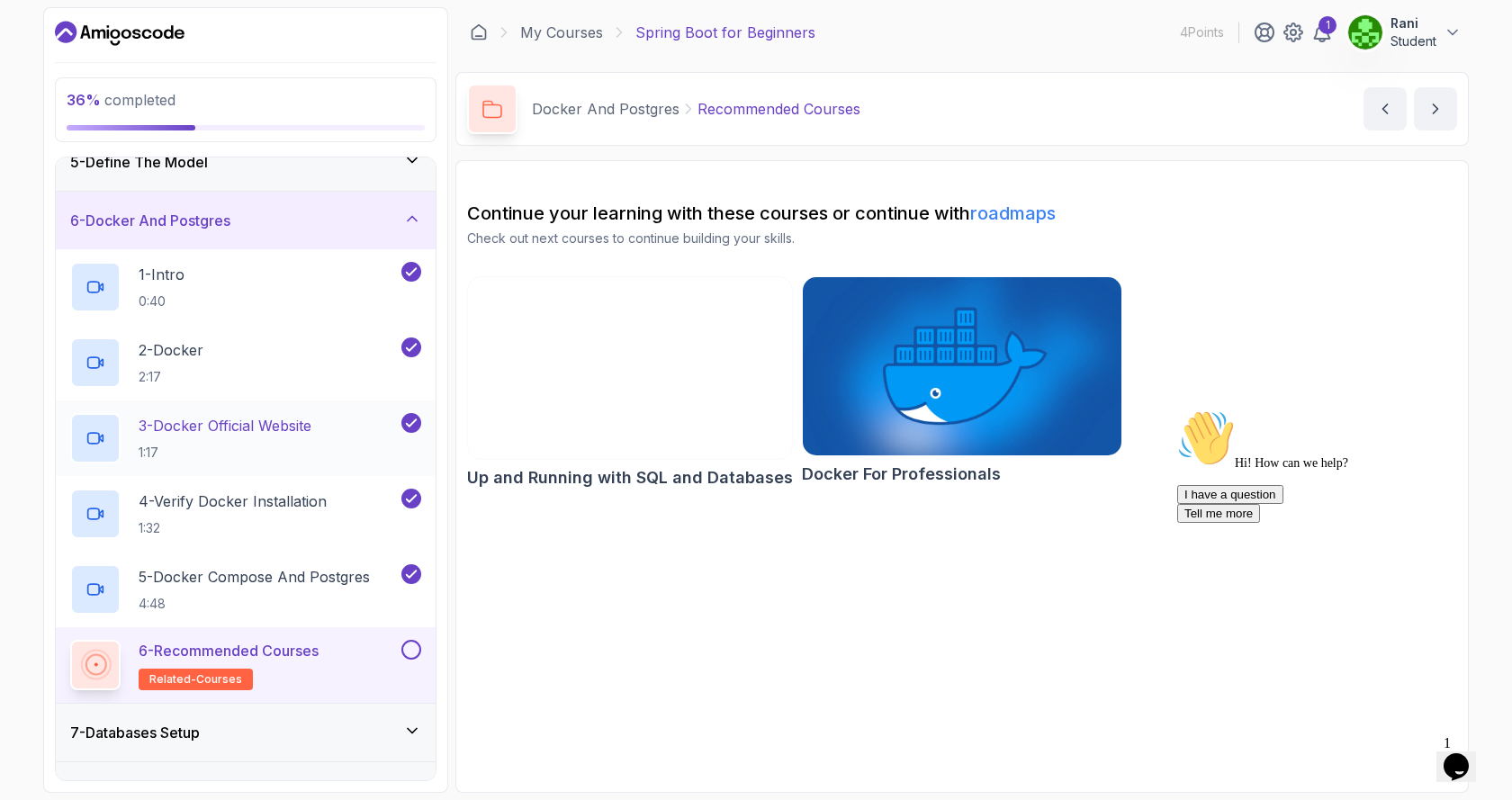
scroll to position [438, 0]
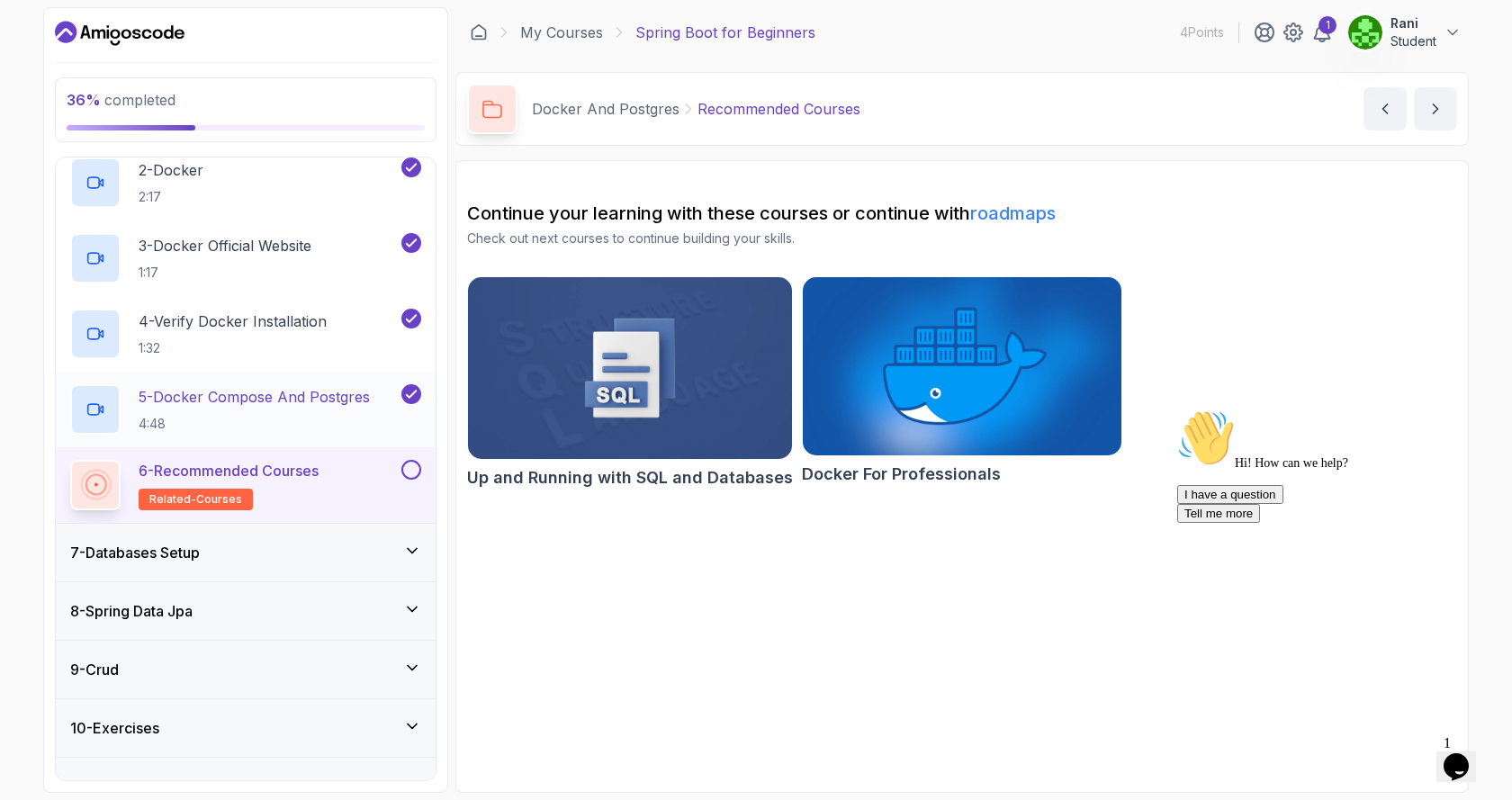
click at [268, 389] on p "5 - Docker Compose And Postgres" at bounding box center [254, 397] width 231 height 22
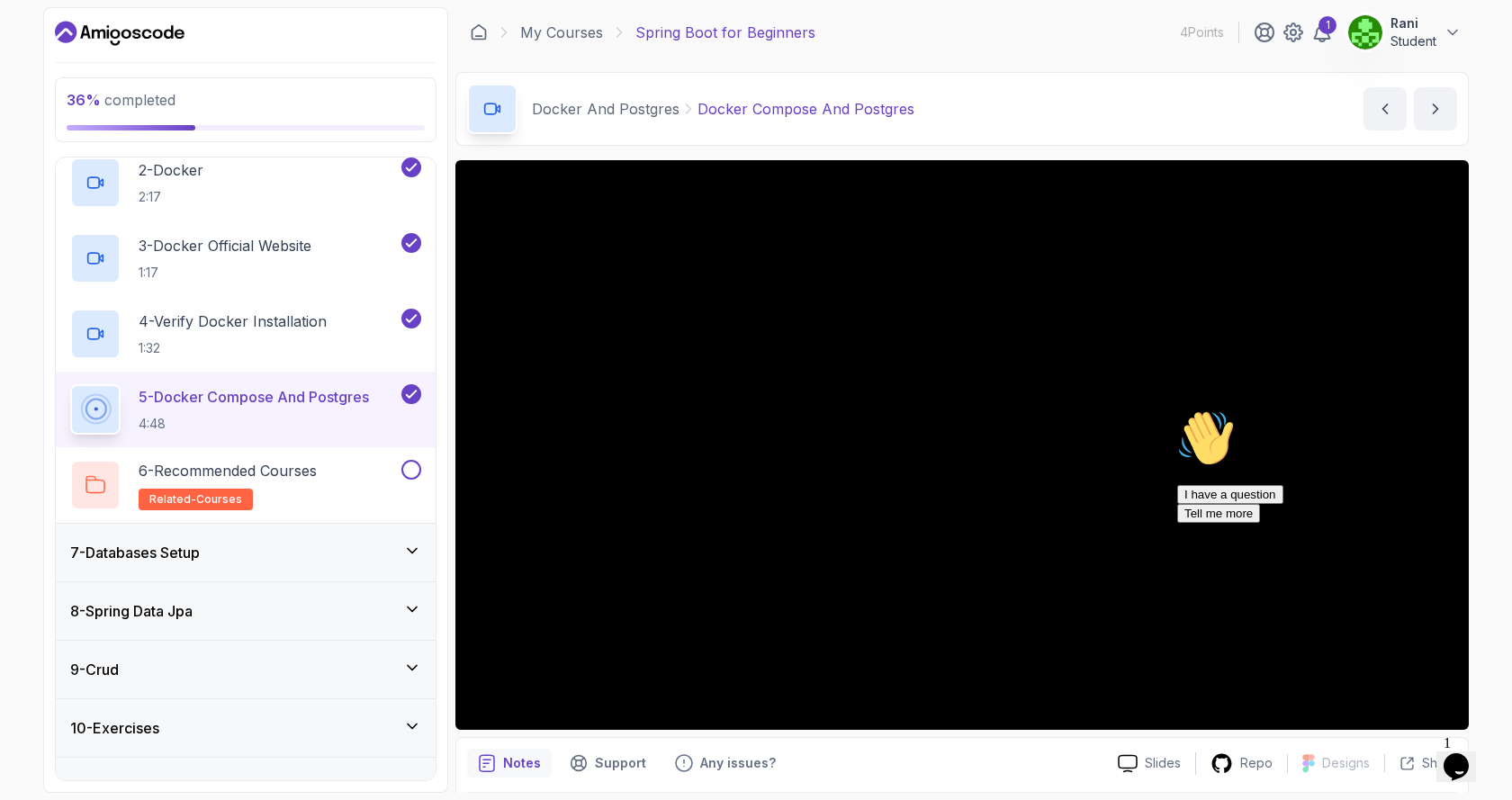
drag, startPoint x: 2640, startPoint y: 941, endPoint x: 1469, endPoint y: 540, distance: 1237.8
click at [1178, 410] on icon "Chat attention grabber" at bounding box center [1178, 410] width 0 height 0
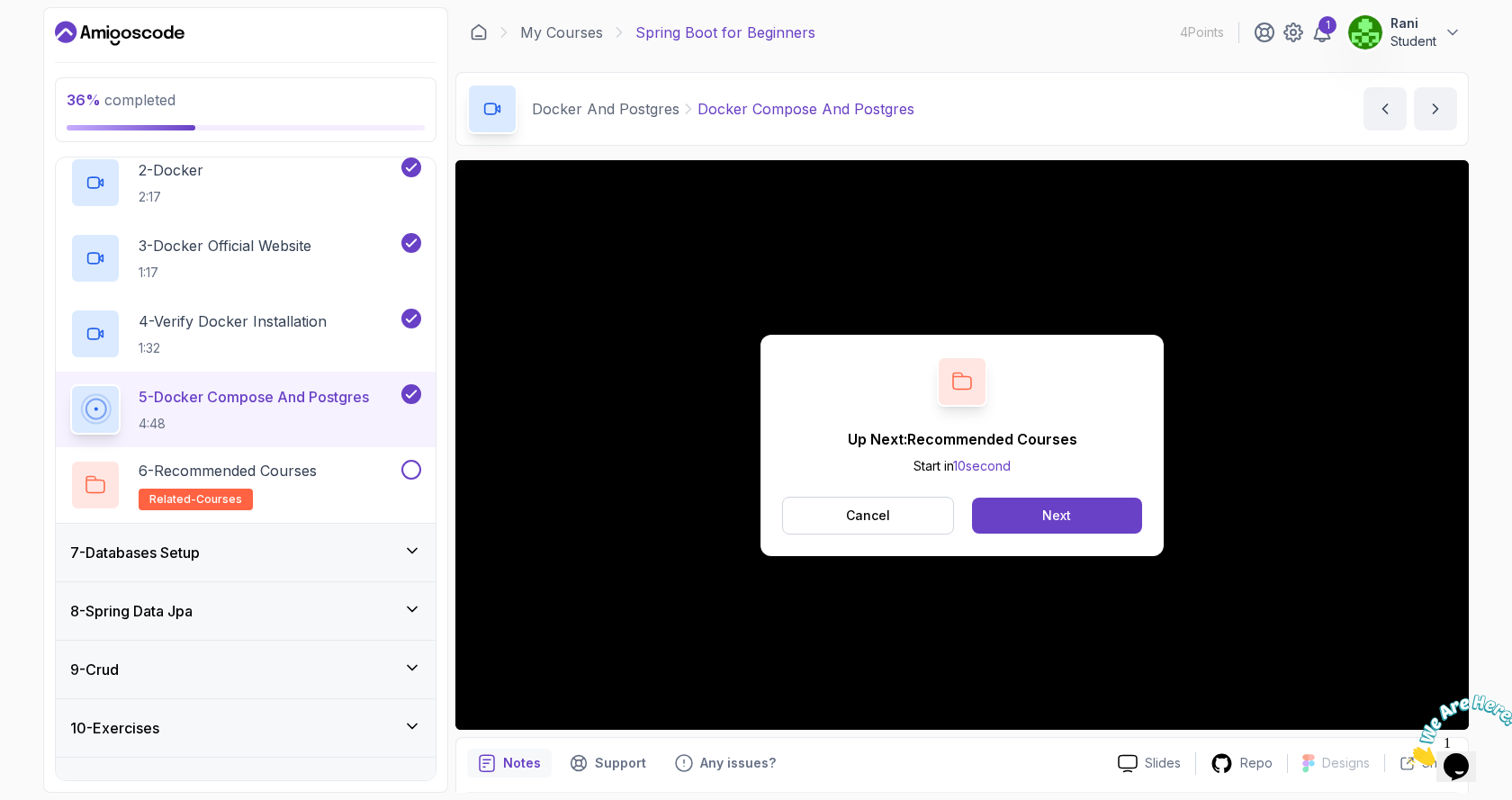
click at [909, 476] on div "Up Next: Recommended Courses Start in 10 second Cancel Next" at bounding box center [962, 445] width 403 height 221
click at [1029, 509] on button "Next" at bounding box center [1057, 516] width 170 height 36
